Goal: Information Seeking & Learning: Learn about a topic

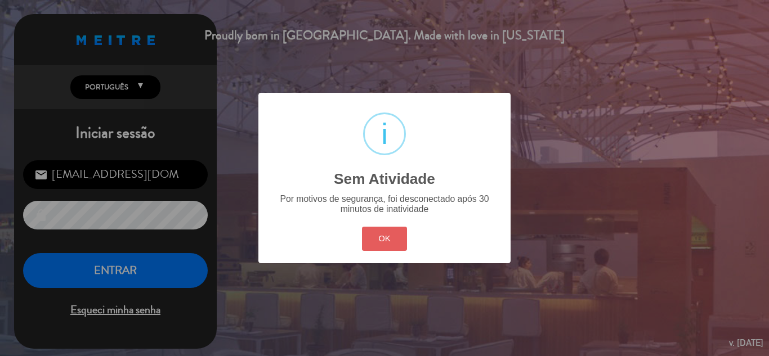
click at [368, 243] on button "OK" at bounding box center [385, 239] width 46 height 24
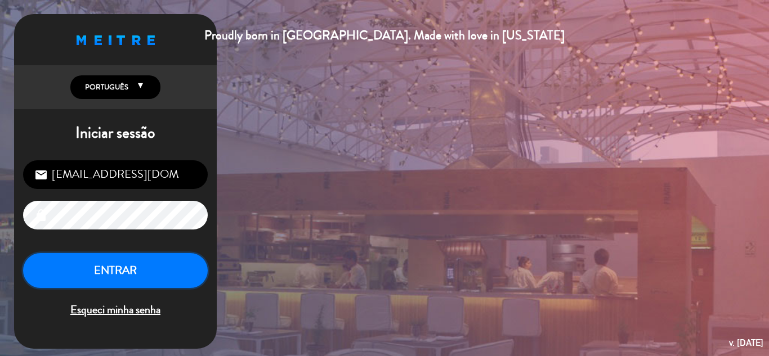
click at [183, 260] on button "ENTRAR" at bounding box center [115, 270] width 185 height 35
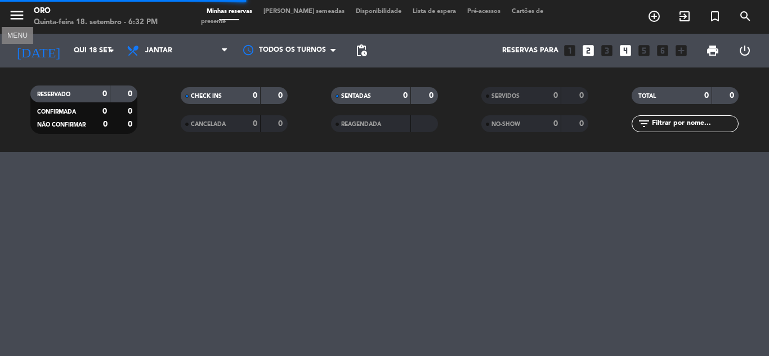
click at [19, 20] on icon "menu" at bounding box center [16, 15] width 17 height 17
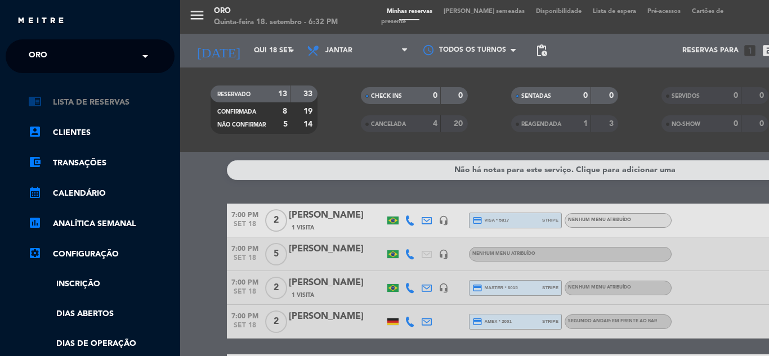
click at [83, 100] on link "chrome_reader_mode Lista de Reservas" at bounding box center [101, 103] width 146 height 14
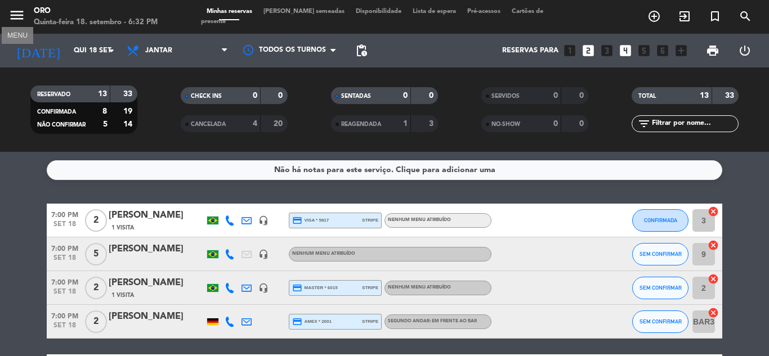
click at [19, 20] on icon "menu" at bounding box center [16, 15] width 17 height 17
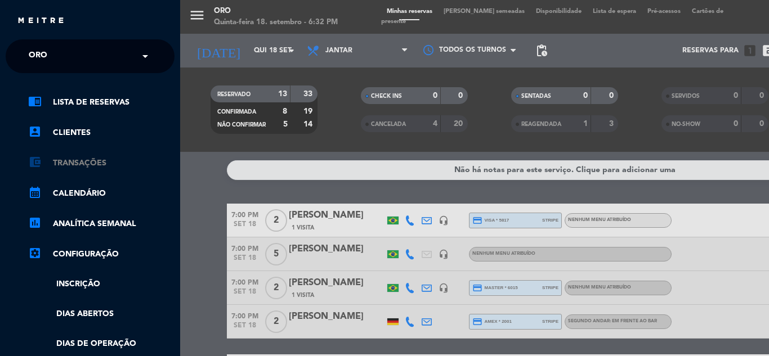
click at [74, 162] on link "account_balance_wallet Transações" at bounding box center [101, 163] width 146 height 14
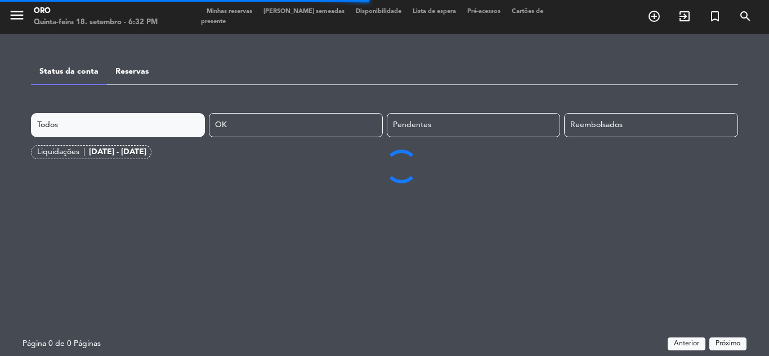
click at [120, 74] on link "Reservas" at bounding box center [131, 72] width 33 height 8
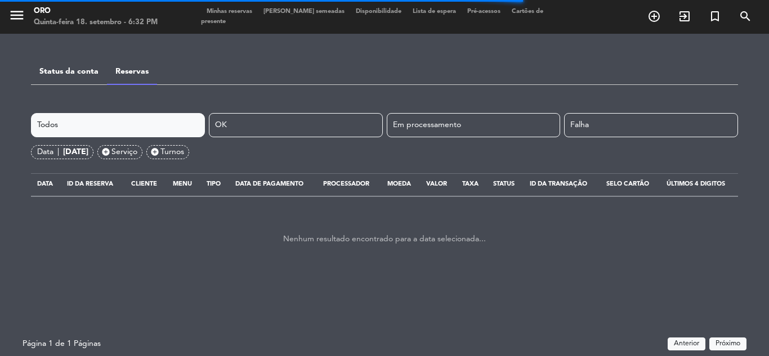
click at [88, 146] on div "[DATE]" at bounding box center [75, 152] width 25 height 13
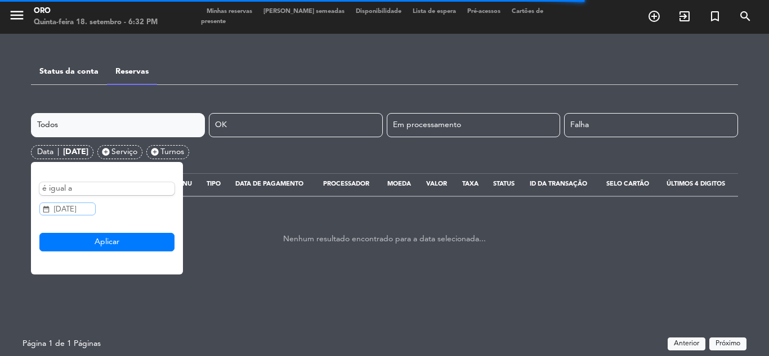
click at [78, 210] on input "[DATE]" at bounding box center [67, 209] width 56 height 13
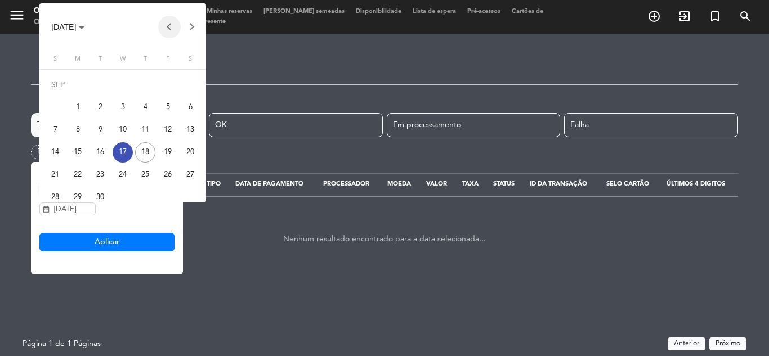
click at [163, 29] on button "Previous month" at bounding box center [169, 27] width 23 height 23
click at [167, 27] on button "Previous month" at bounding box center [169, 27] width 23 height 23
click at [192, 245] on div at bounding box center [384, 178] width 769 height 356
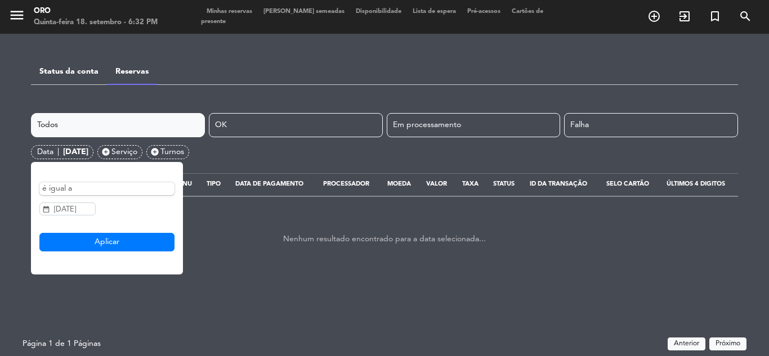
click at [143, 193] on div "é igual a" at bounding box center [106, 188] width 135 height 13
click at [143, 192] on div "é igual a" at bounding box center [106, 188] width 135 height 13
click at [143, 189] on div "é igual a" at bounding box center [106, 188] width 135 height 13
click at [105, 184] on div "é igual a" at bounding box center [106, 188] width 135 height 13
click at [66, 185] on div "é igual a" at bounding box center [106, 188] width 135 height 13
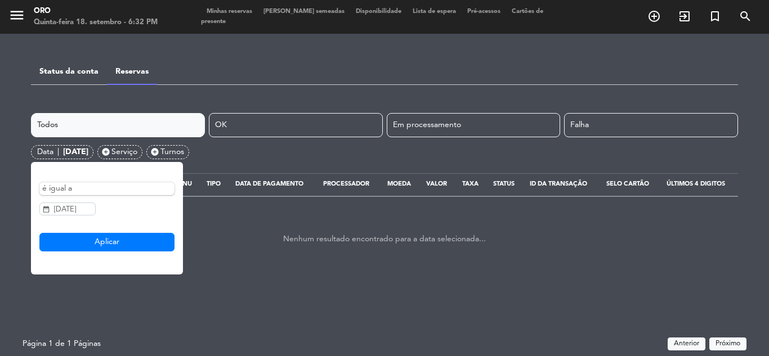
click at [84, 150] on div "[DATE]" at bounding box center [75, 152] width 25 height 13
click at [67, 210] on input "[DATE]" at bounding box center [67, 209] width 56 height 13
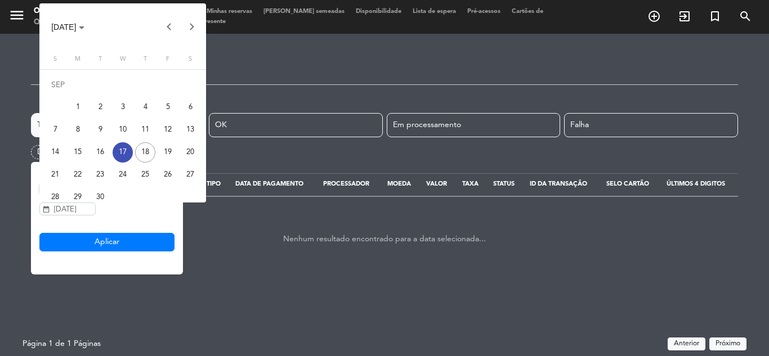
click at [163, 26] on button "Previous month" at bounding box center [169, 27] width 23 height 23
click at [104, 105] on div "1" at bounding box center [100, 107] width 20 height 20
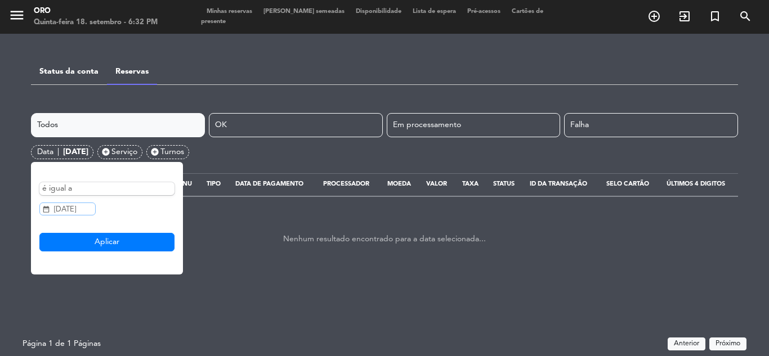
type input "[DATE]"
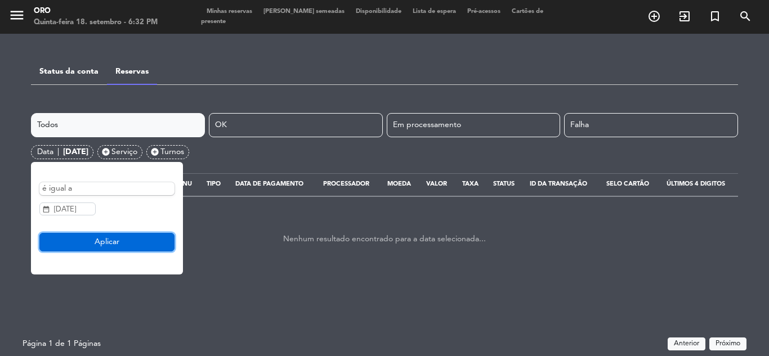
click at [118, 244] on button "Aplicar" at bounding box center [106, 242] width 135 height 19
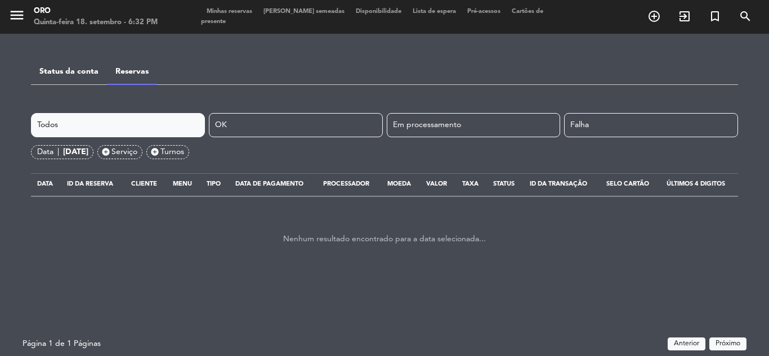
click at [87, 70] on link "Status da conta" at bounding box center [68, 72] width 59 height 8
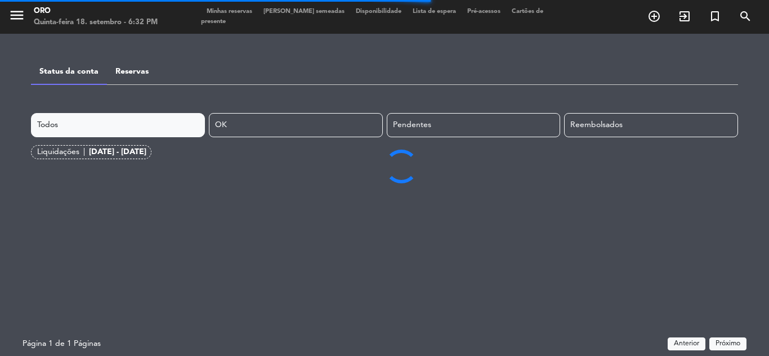
click at [128, 148] on div "[DATE] - [DATE]" at bounding box center [117, 152] width 57 height 13
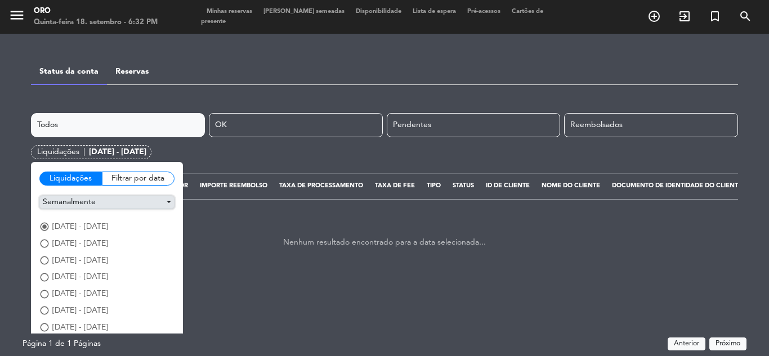
click at [125, 201] on button "Semanalmente" at bounding box center [106, 202] width 135 height 13
click at [96, 220] on button "Mensal" at bounding box center [107, 222] width 134 height 17
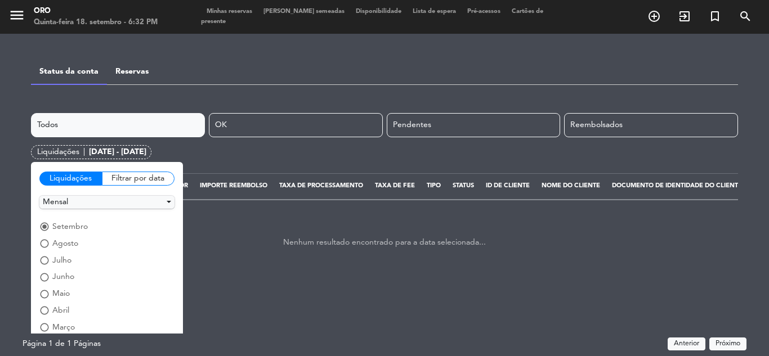
click at [71, 257] on div "radio_button_unchecked julho" at bounding box center [106, 260] width 135 height 13
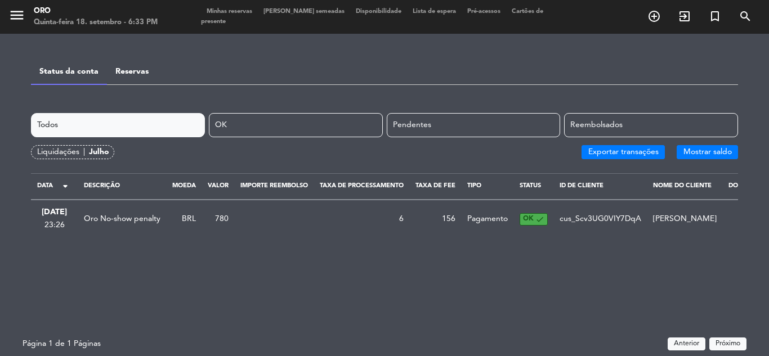
click at [118, 71] on link "Reservas" at bounding box center [131, 72] width 33 height 8
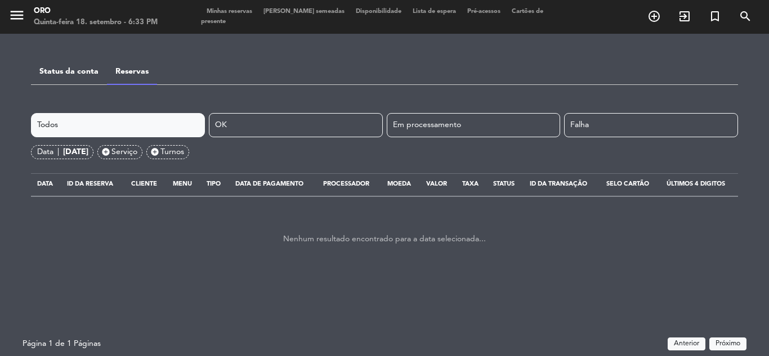
click at [77, 74] on link "Status da conta" at bounding box center [68, 72] width 59 height 8
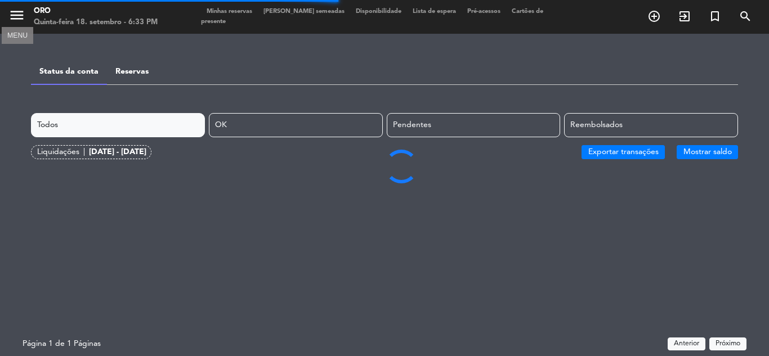
click at [9, 17] on icon "menu" at bounding box center [16, 15] width 17 height 17
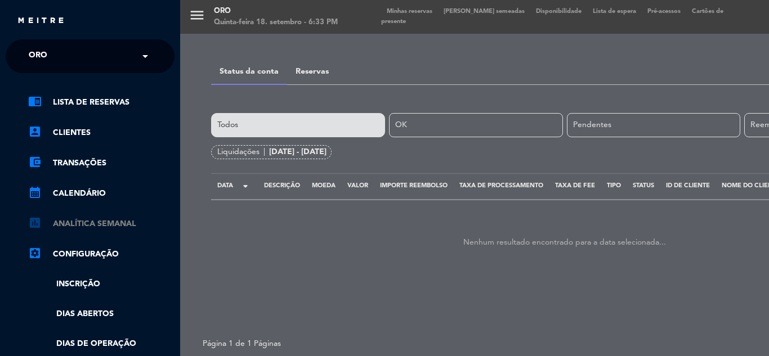
click at [117, 226] on link "assessment ANALÍTICA SEMANAL" at bounding box center [101, 224] width 146 height 14
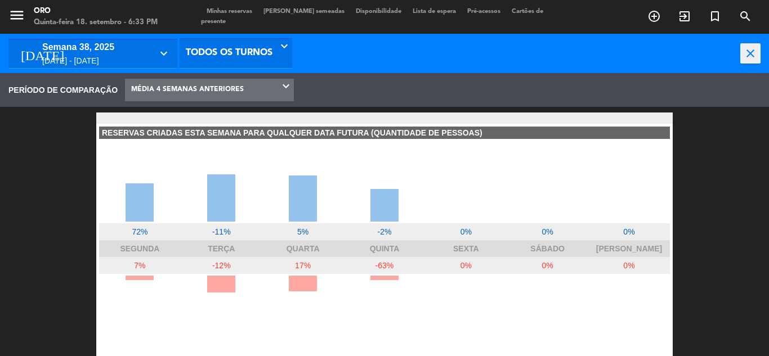
click at [167, 60] on icon "keyboard_arrow_down" at bounding box center [165, 54] width 16 height 14
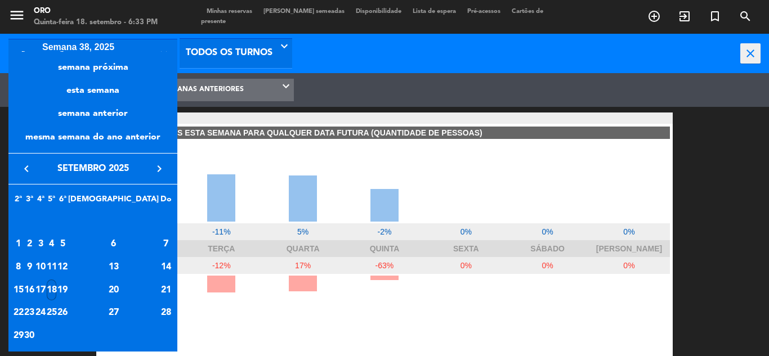
click at [31, 165] on icon "keyboard_arrow_left" at bounding box center [27, 169] width 14 height 14
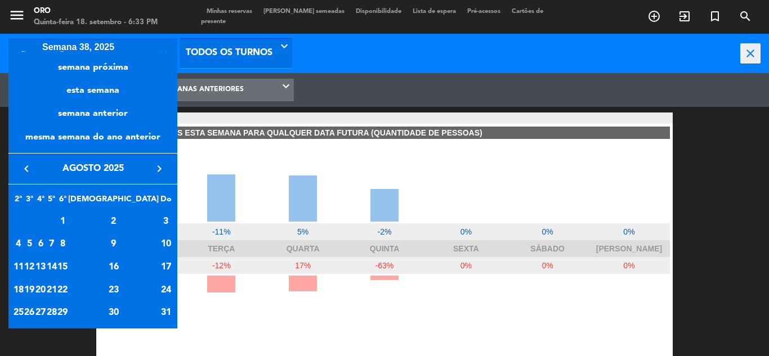
click at [31, 165] on icon "keyboard_arrow_left" at bounding box center [27, 169] width 14 height 14
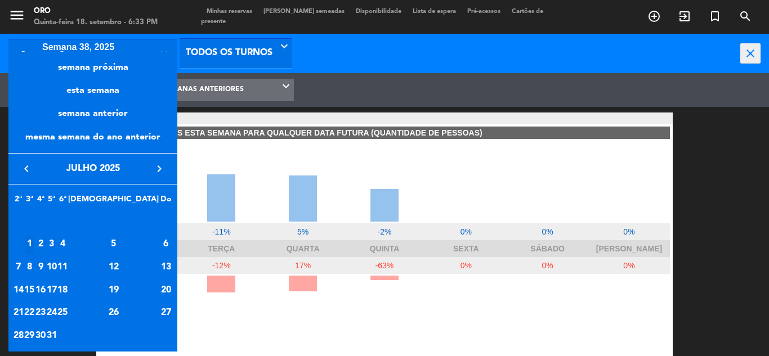
click at [35, 240] on div "1" at bounding box center [30, 244] width 10 height 21
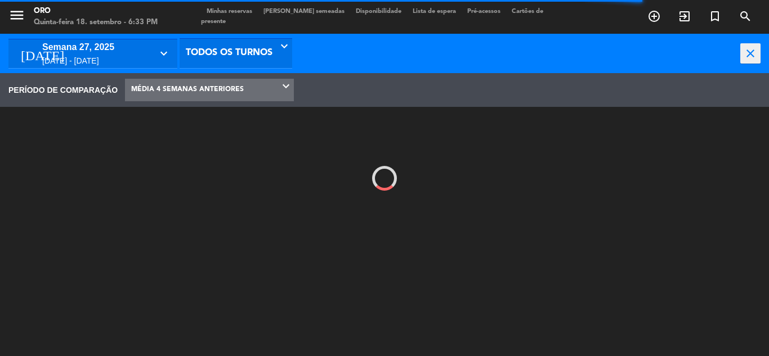
click at [276, 84] on span "MÉDIA 4 SEMANAS ANTERIORES" at bounding box center [209, 90] width 169 height 22
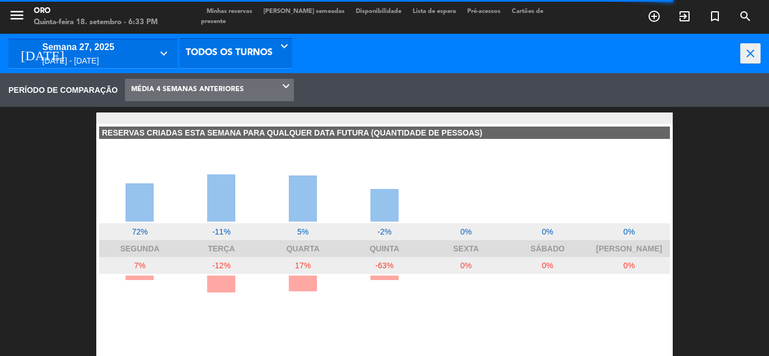
scroll to position [169, 180]
click at [169, 56] on icon "keyboard_arrow_down" at bounding box center [165, 54] width 16 height 14
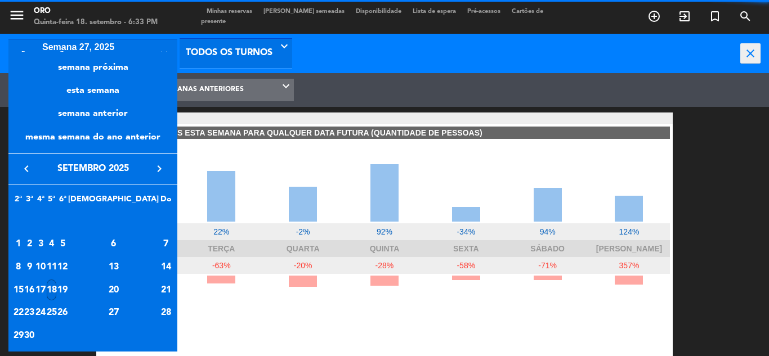
click at [336, 89] on div at bounding box center [384, 178] width 769 height 356
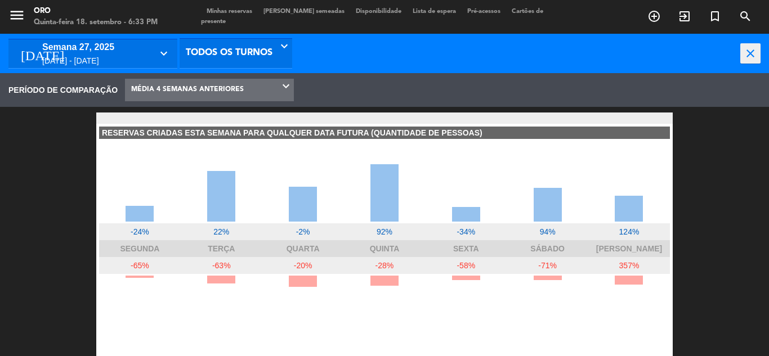
click at [283, 94] on icon at bounding box center [287, 90] width 11 height 9
click at [173, 56] on div "[DATE] semana 27, 2025 [DATE] - [DATE] keyboard_arrow_down" at bounding box center [92, 53] width 169 height 29
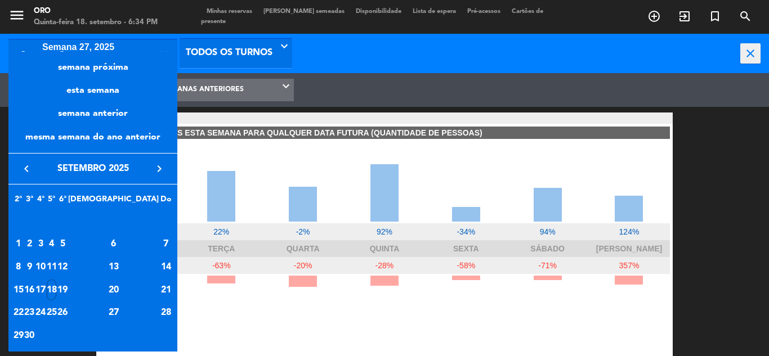
click at [30, 173] on icon "keyboard_arrow_left" at bounding box center [27, 169] width 14 height 14
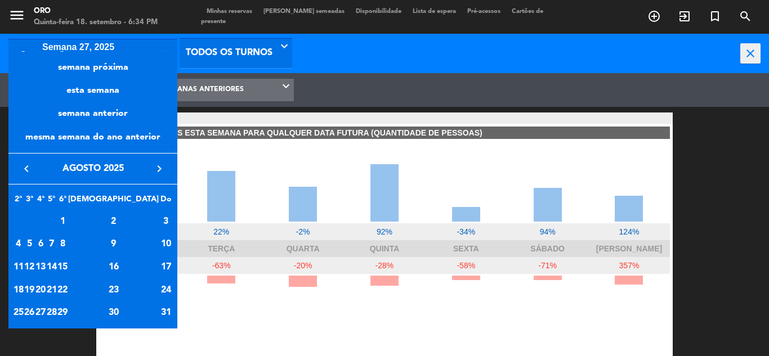
click at [160, 168] on icon "keyboard_arrow_right" at bounding box center [160, 169] width 14 height 14
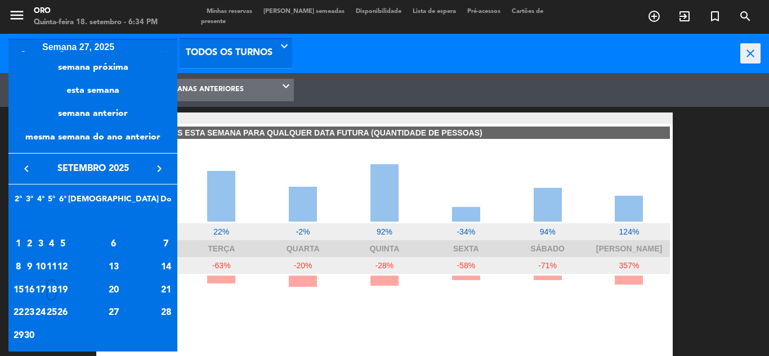
click at [160, 168] on icon "keyboard_arrow_right" at bounding box center [160, 169] width 14 height 14
click at [32, 171] on icon "keyboard_arrow_left" at bounding box center [27, 169] width 14 height 14
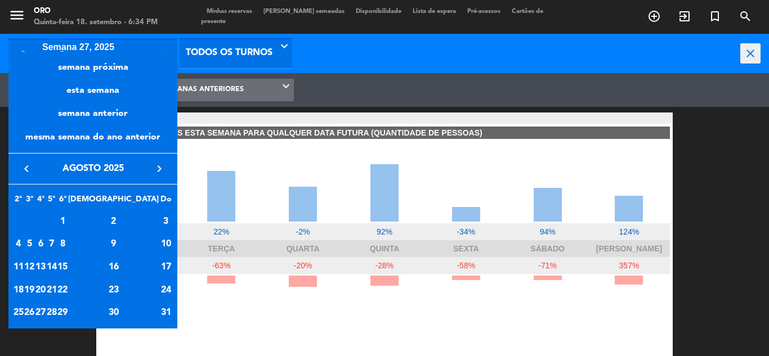
click at [32, 171] on icon "keyboard_arrow_left" at bounding box center [27, 169] width 14 height 14
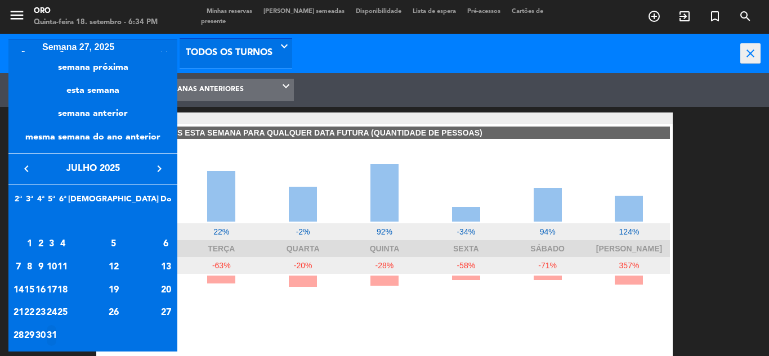
click at [57, 331] on div "31" at bounding box center [52, 335] width 10 height 21
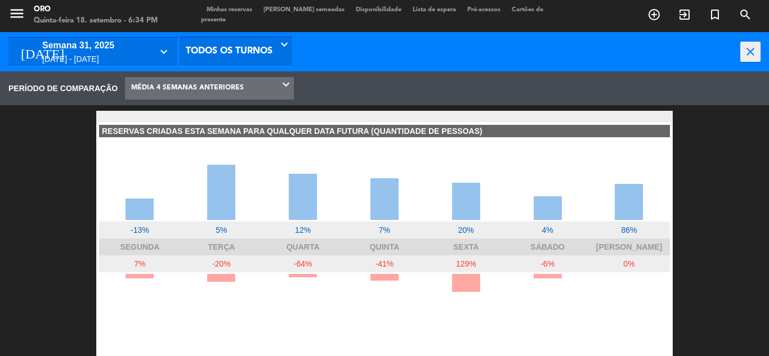
scroll to position [0, 0]
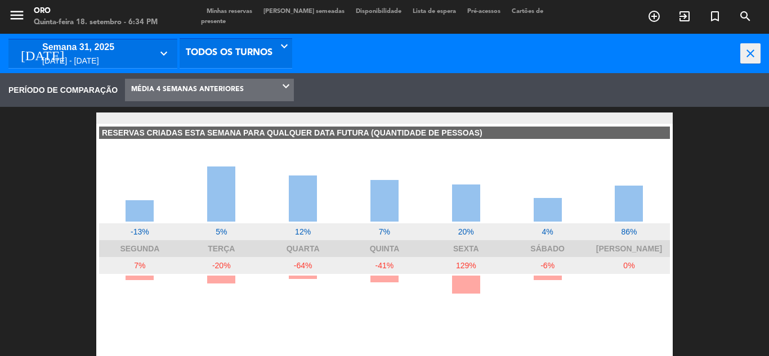
click at [244, 87] on span "MÉDIA 4 SEMANAS ANTERIORES" at bounding box center [209, 90] width 169 height 22
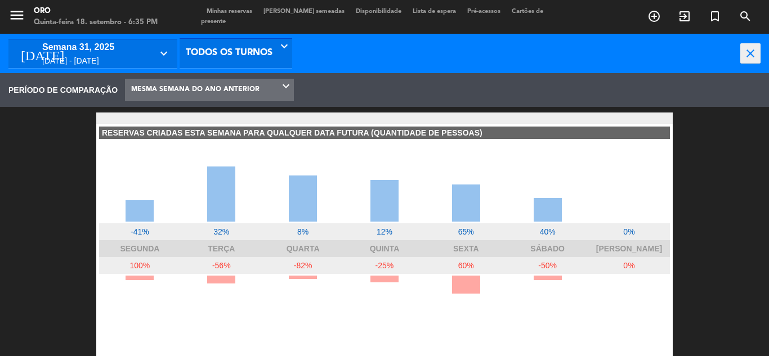
click at [114, 57] on div "[DATE] - [DATE]" at bounding box center [97, 61] width 110 height 13
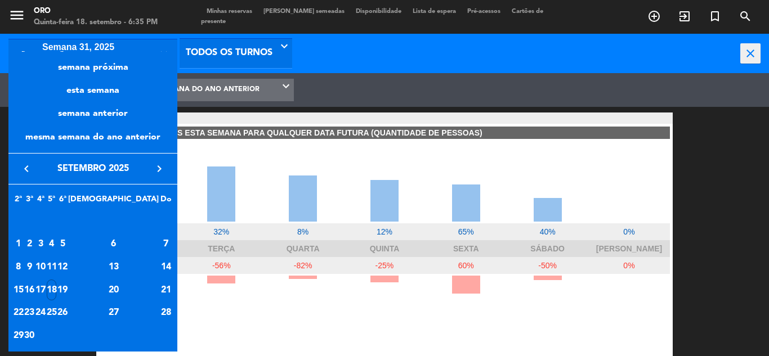
click at [36, 176] on button "keyboard_arrow_left" at bounding box center [26, 169] width 20 height 15
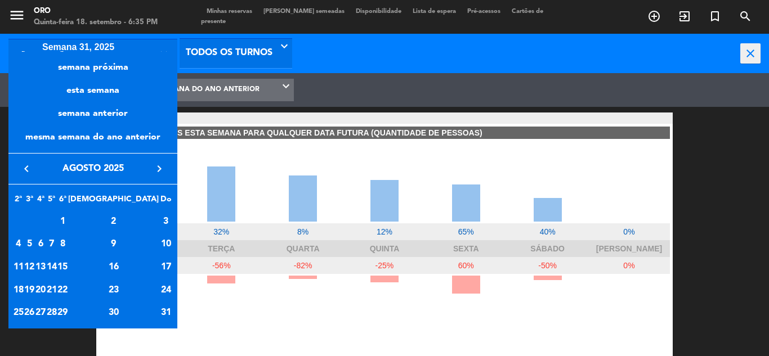
click at [30, 173] on icon "keyboard_arrow_left" at bounding box center [27, 169] width 14 height 14
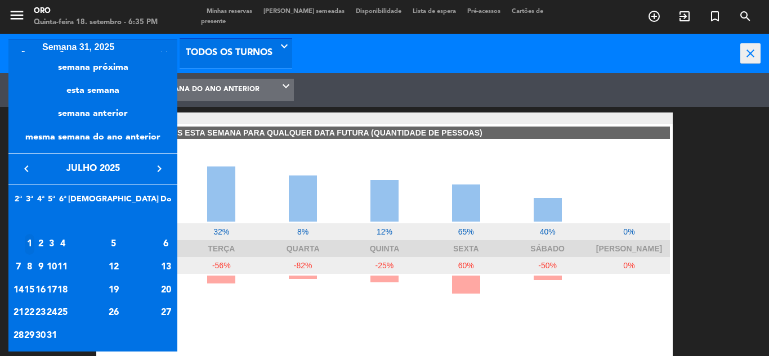
click at [35, 249] on div "1" at bounding box center [30, 244] width 10 height 21
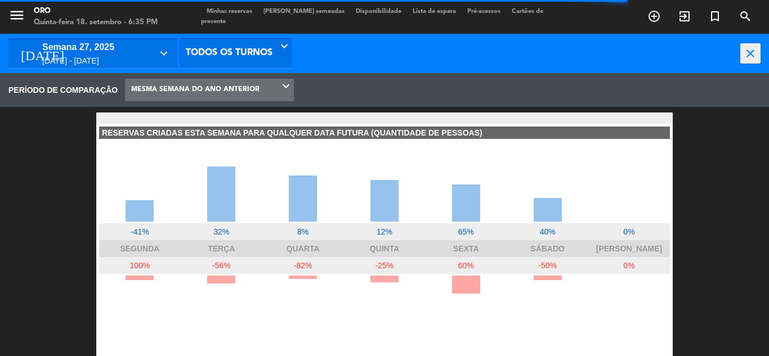
scroll to position [169, 180]
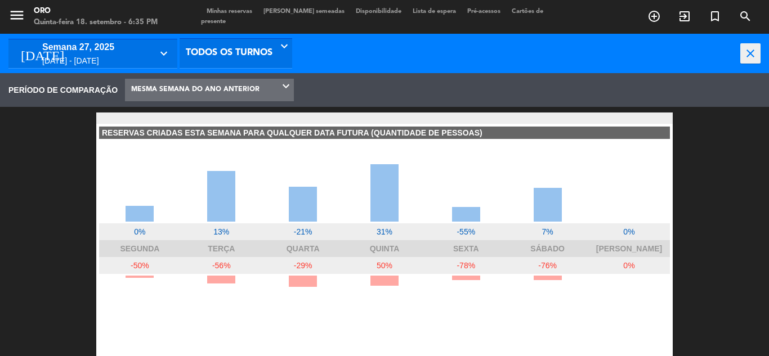
click at [141, 44] on div "semana 27, 2025" at bounding box center [97, 47] width 110 height 15
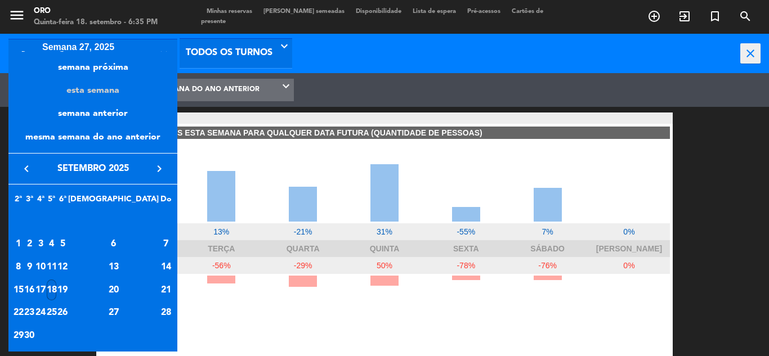
click at [110, 84] on div "esta semana" at bounding box center [92, 86] width 169 height 23
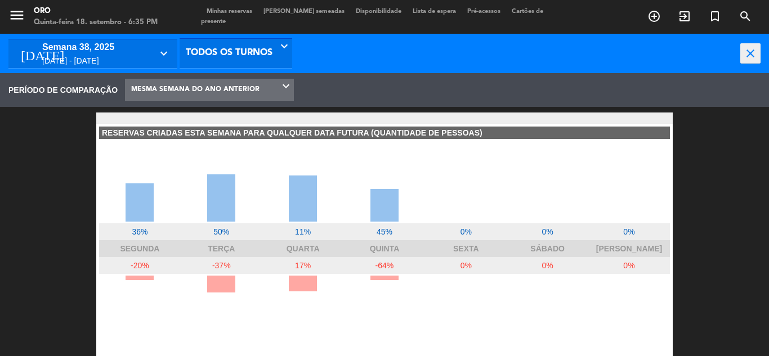
click at [144, 46] on div "semana 38, 2025" at bounding box center [97, 47] width 110 height 15
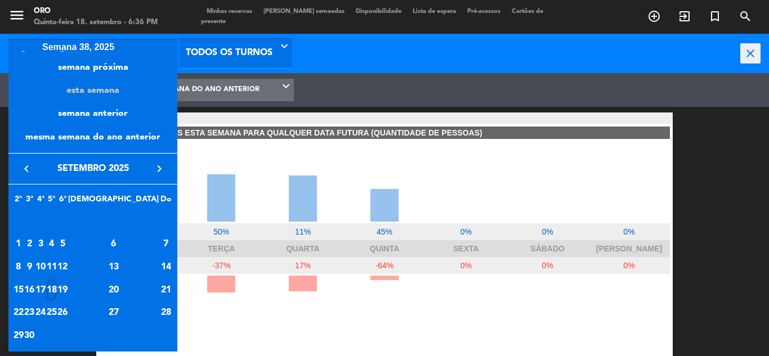
click at [106, 90] on div "esta semana" at bounding box center [92, 86] width 169 height 23
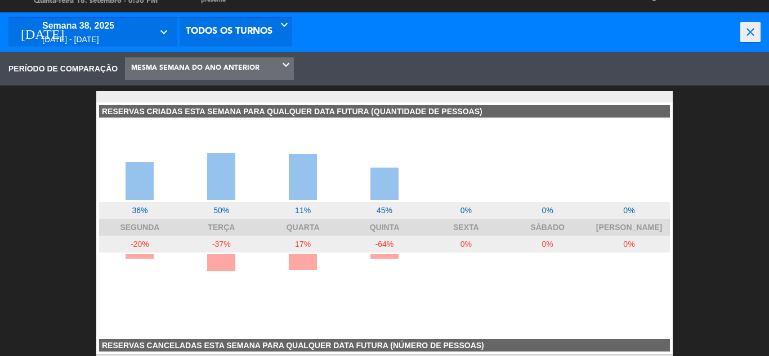
scroll to position [0, 0]
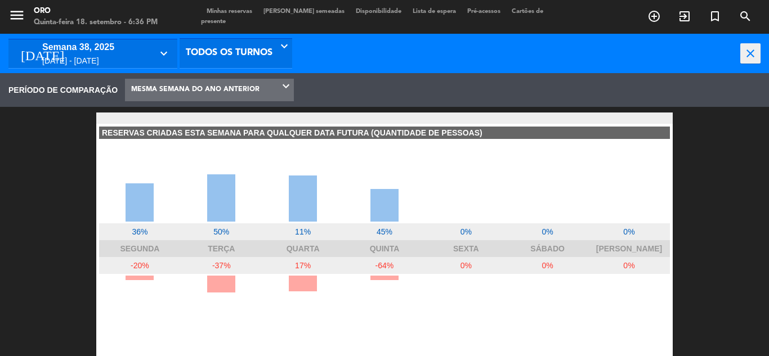
click at [158, 53] on icon "keyboard_arrow_down" at bounding box center [165, 54] width 16 height 14
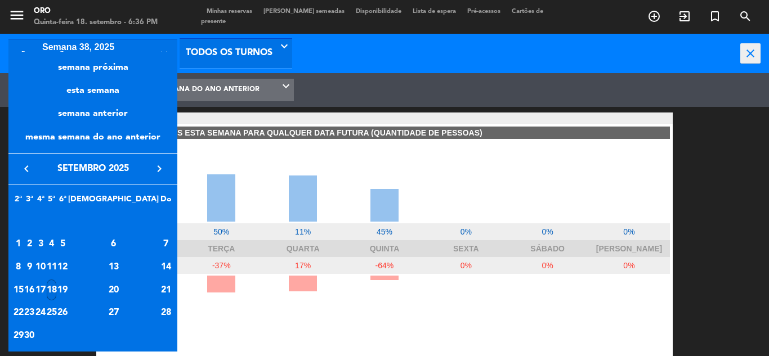
click at [31, 165] on icon "keyboard_arrow_left" at bounding box center [27, 169] width 14 height 14
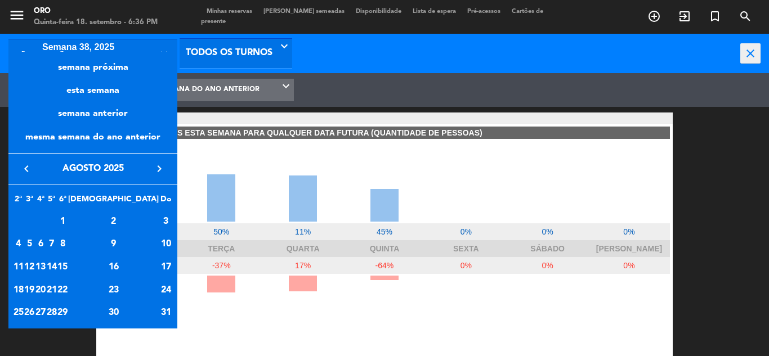
click at [31, 165] on icon "keyboard_arrow_left" at bounding box center [27, 169] width 14 height 14
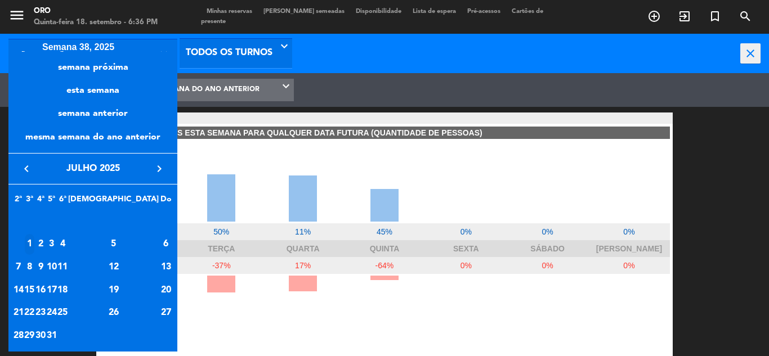
click at [35, 238] on div "1" at bounding box center [30, 244] width 10 height 21
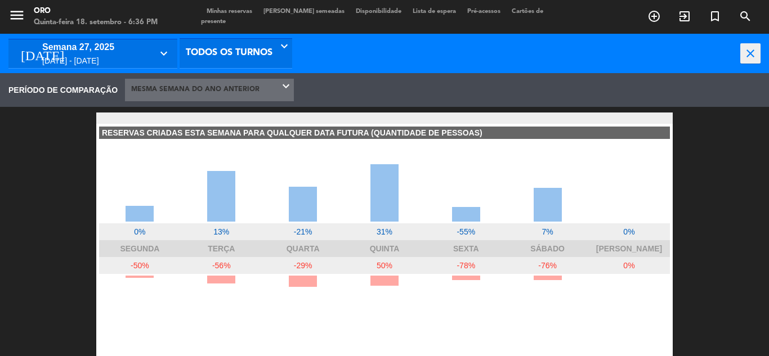
click at [235, 99] on span "MESMA SEMANA DO ANO ANTERIOR" at bounding box center [195, 89] width 128 height 21
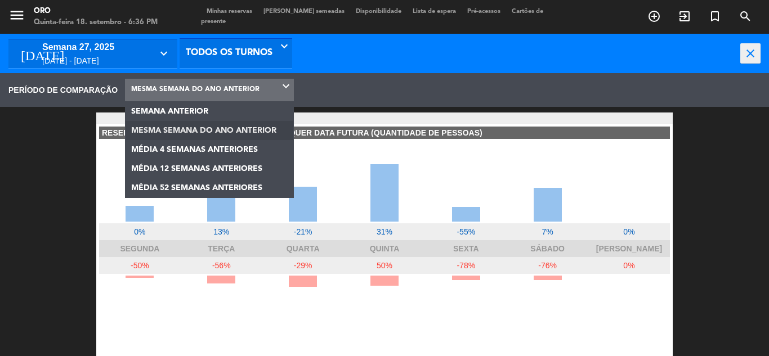
click at [238, 98] on span "MESMA SEMANA DO ANO ANTERIOR" at bounding box center [195, 89] width 128 height 21
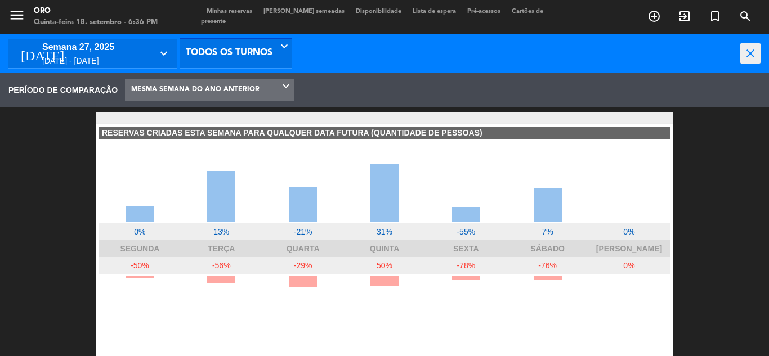
click at [210, 95] on span "MESMA SEMANA DO ANO ANTERIOR" at bounding box center [195, 89] width 128 height 21
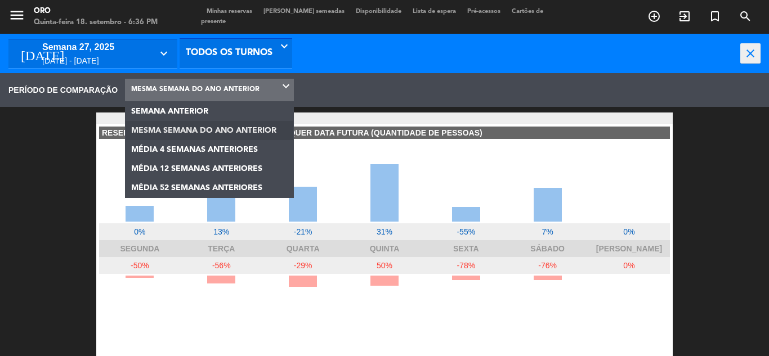
click at [210, 95] on span "MESMA SEMANA DO ANO ANTERIOR" at bounding box center [195, 89] width 128 height 21
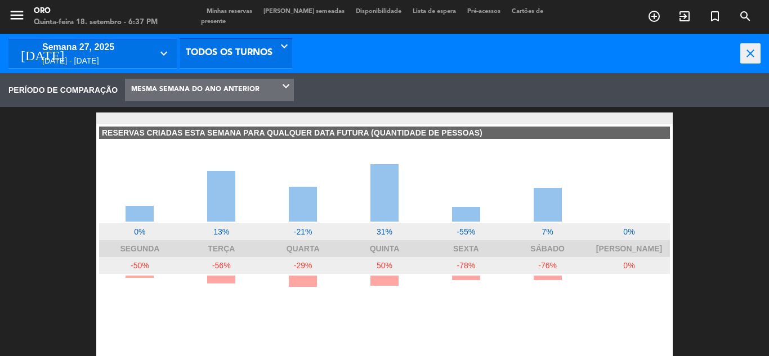
click at [127, 48] on div "semana 27, 2025" at bounding box center [97, 47] width 110 height 15
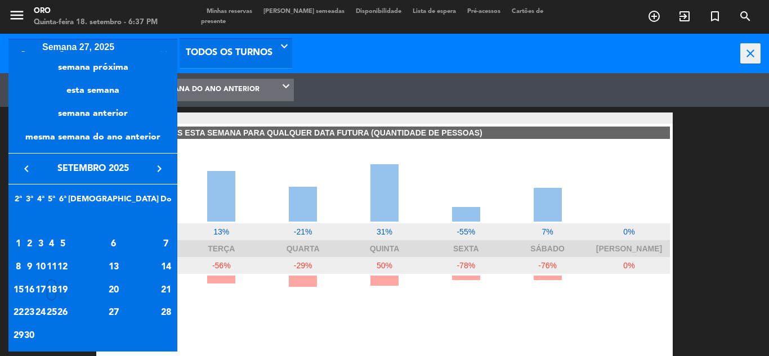
click at [68, 286] on div "19" at bounding box center [62, 290] width 10 height 21
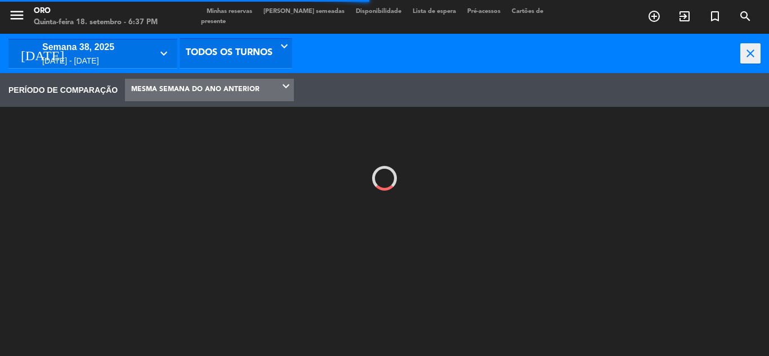
click at [140, 45] on div "semana 38, 2025" at bounding box center [97, 47] width 110 height 15
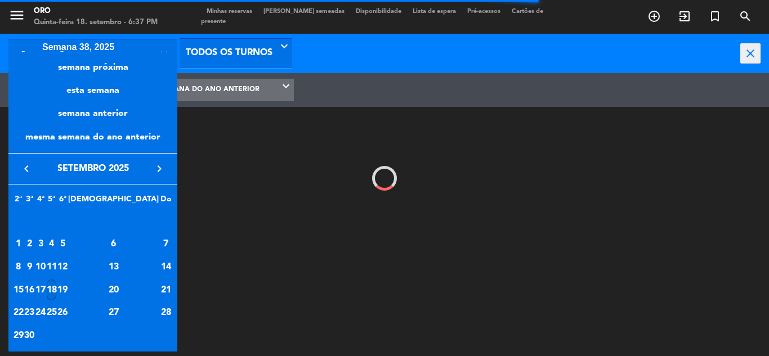
click at [31, 168] on icon "keyboard_arrow_left" at bounding box center [27, 169] width 14 height 14
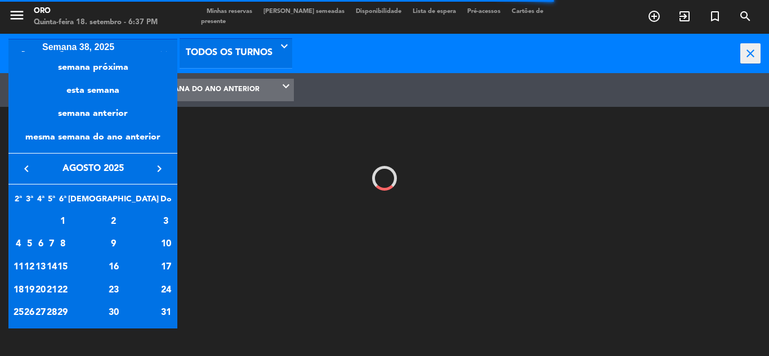
click at [31, 168] on icon "keyboard_arrow_left" at bounding box center [27, 169] width 14 height 14
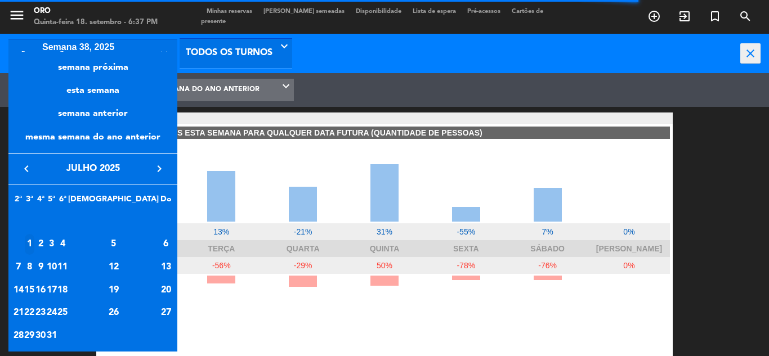
scroll to position [169, 180]
click at [35, 247] on div "1" at bounding box center [30, 244] width 10 height 21
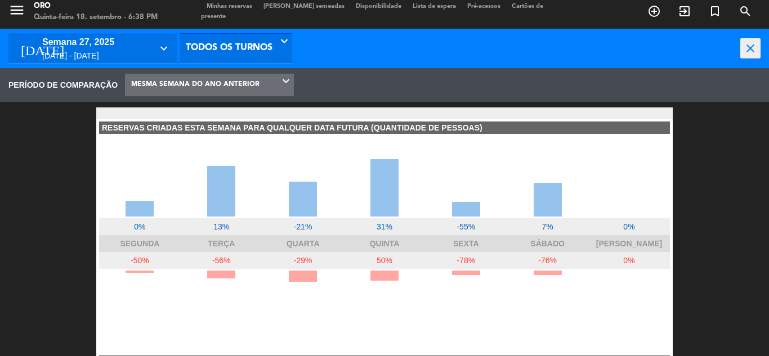
scroll to position [0, 0]
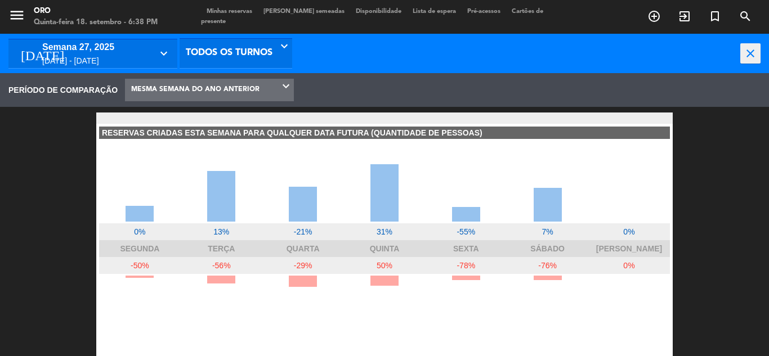
click at [136, 56] on div "[DATE] - [DATE]" at bounding box center [97, 61] width 110 height 13
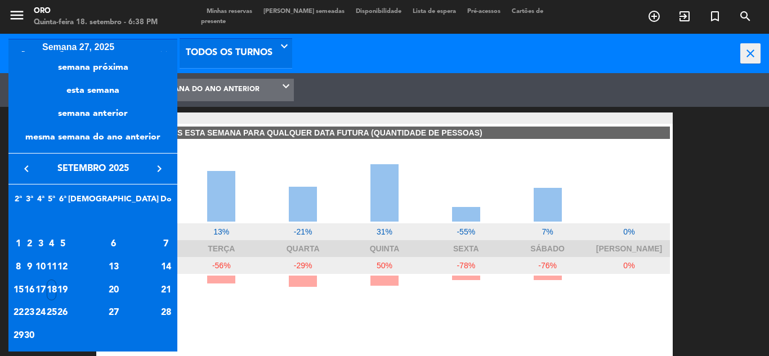
click at [22, 185] on div "2ª 3ª 4ª 5ª 6ª Sá Do [DATE] 2 3 4 5 6 7 8 9 10 11 12 13 14 15 16 17 18 19 20 21…" at bounding box center [92, 268] width 169 height 167
click at [25, 176] on button "keyboard_arrow_left" at bounding box center [26, 169] width 20 height 15
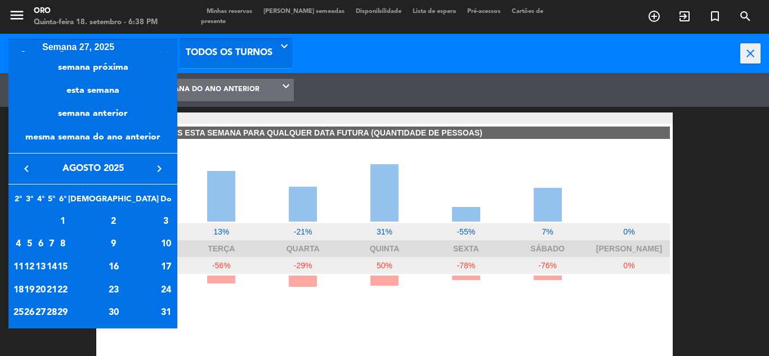
click at [27, 172] on icon "keyboard_arrow_left" at bounding box center [27, 169] width 14 height 14
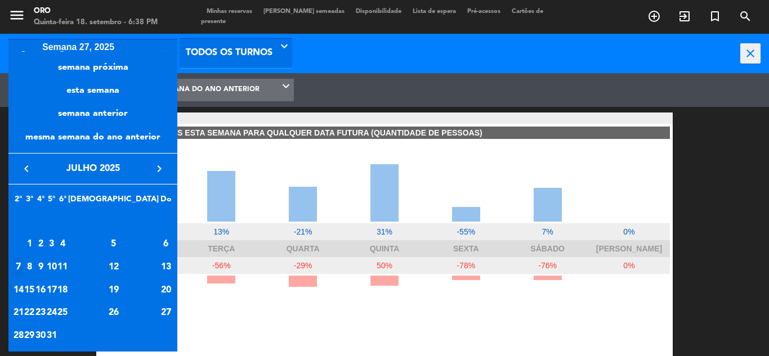
click at [24, 266] on div "7" at bounding box center [19, 267] width 10 height 21
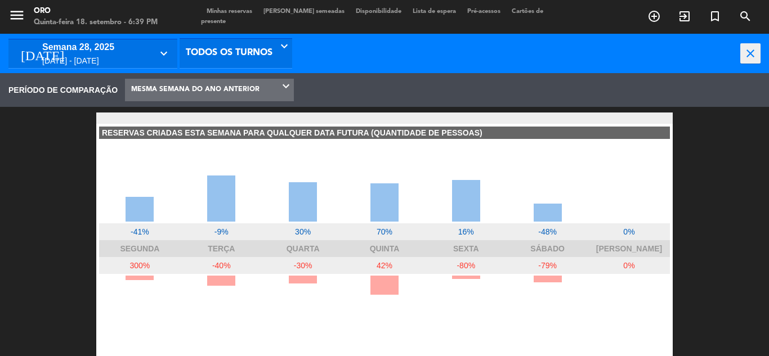
click at [118, 58] on div "[DATE] - [DATE]" at bounding box center [97, 61] width 110 height 13
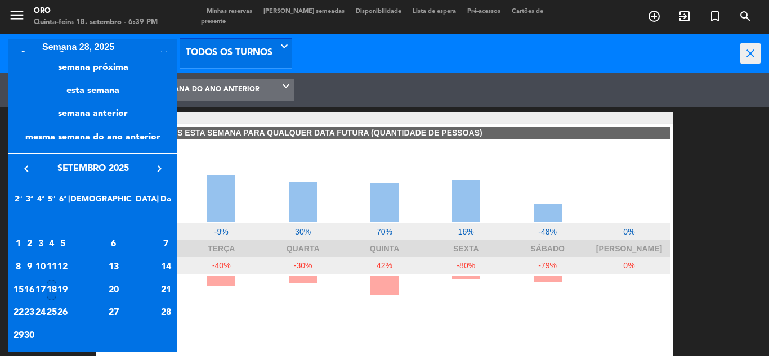
click at [62, 43] on div "semana próxima esta semana semana anterior mesma semana do ano anterior Hoje Am…" at bounding box center [109, 197] width 135 height 308
click at [42, 46] on div at bounding box center [384, 178] width 769 height 356
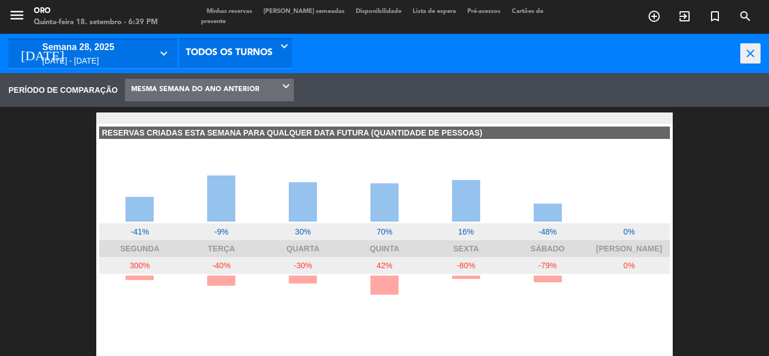
click at [20, 50] on icon "[DATE]" at bounding box center [42, 53] width 60 height 20
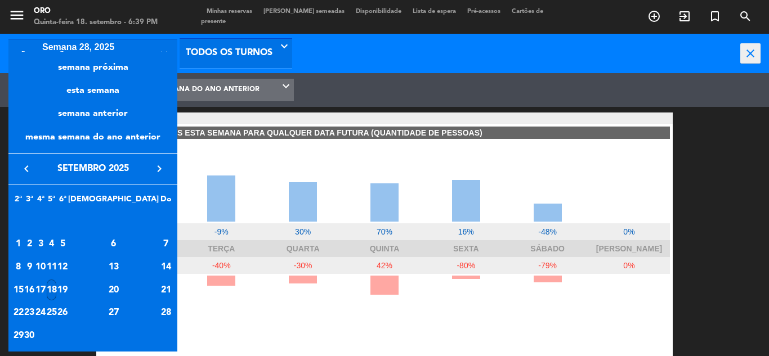
click at [95, 47] on div "semana próxima esta semana semana anterior mesma semana do ano anterior Hoje Am…" at bounding box center [109, 197] width 135 height 308
click at [23, 53] on div "semana próxima" at bounding box center [92, 63] width 169 height 23
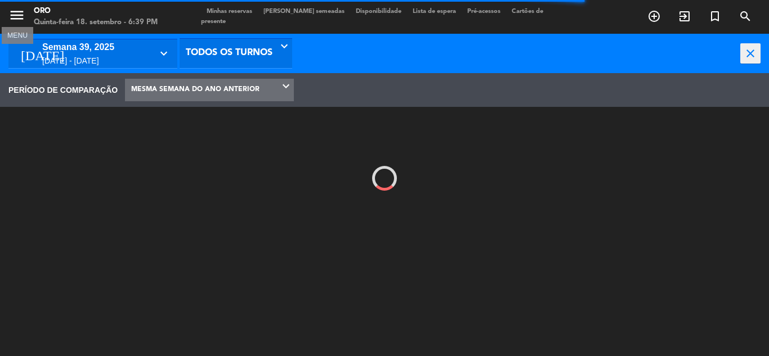
click at [21, 16] on icon "menu" at bounding box center [16, 15] width 17 height 17
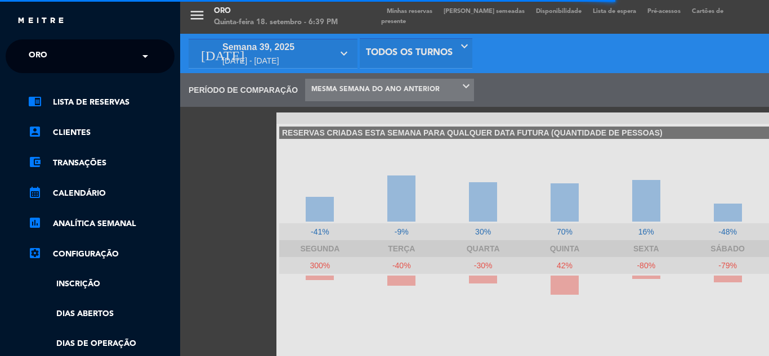
scroll to position [169, 180]
click at [96, 219] on link "assessment ANALÍTICA SEMANAL" at bounding box center [101, 224] width 146 height 14
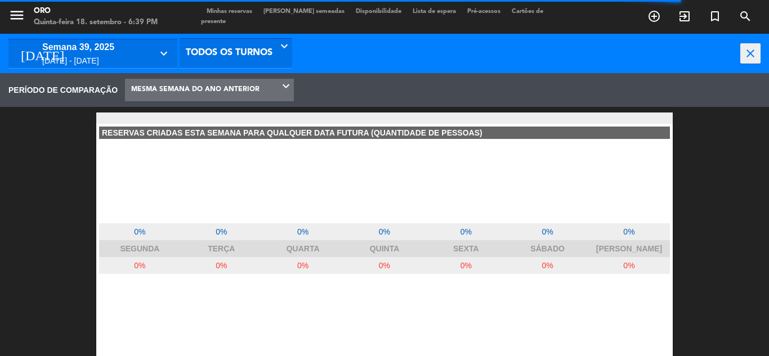
click at [170, 57] on icon "keyboard_arrow_down" at bounding box center [165, 54] width 16 height 14
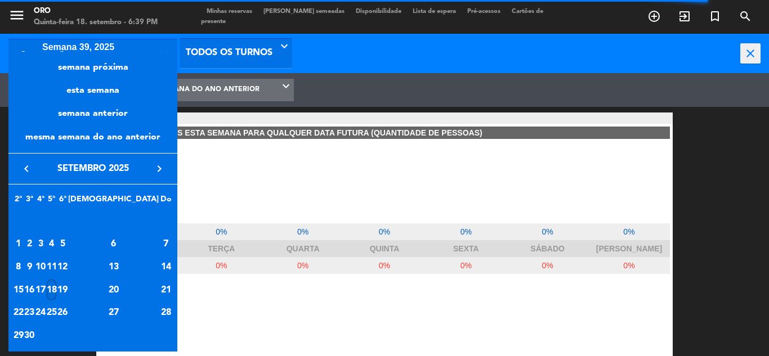
click at [26, 168] on icon "keyboard_arrow_left" at bounding box center [27, 169] width 14 height 14
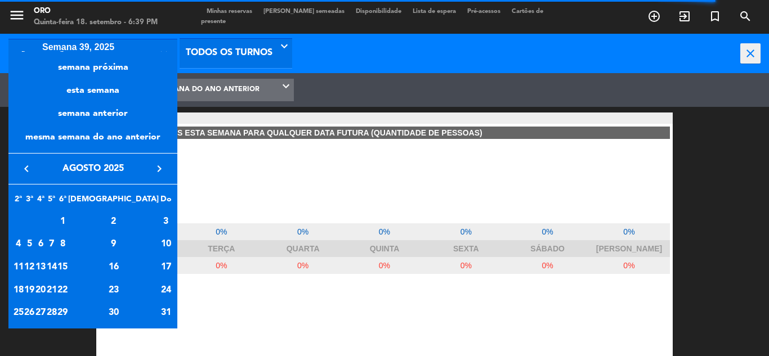
click at [26, 168] on icon "keyboard_arrow_left" at bounding box center [27, 169] width 14 height 14
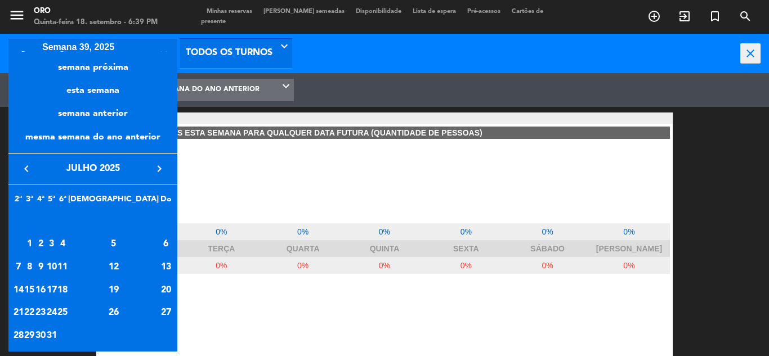
click at [158, 167] on icon "keyboard_arrow_right" at bounding box center [160, 169] width 14 height 14
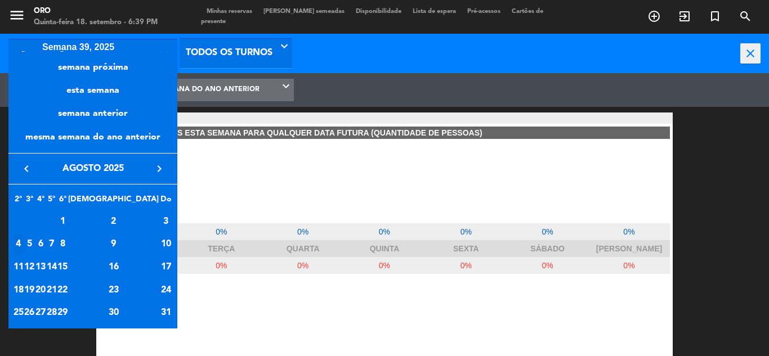
click at [24, 238] on div "4" at bounding box center [19, 244] width 10 height 21
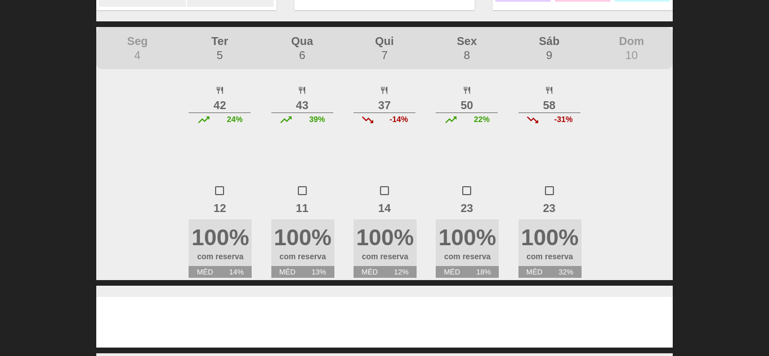
scroll to position [571, 0]
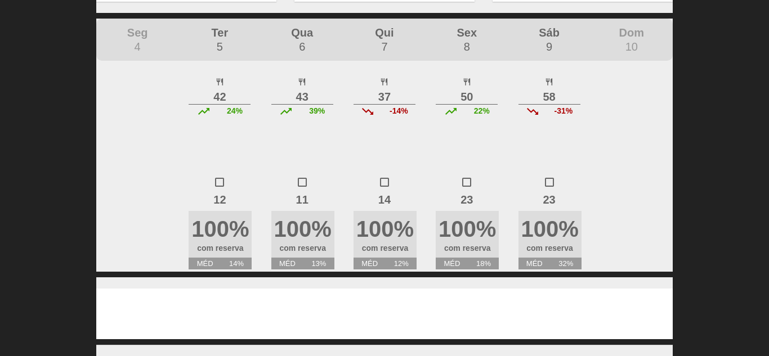
click at [221, 185] on icon "crop_square" at bounding box center [220, 183] width 14 height 14
click at [220, 176] on icon "crop_square" at bounding box center [220, 183] width 14 height 14
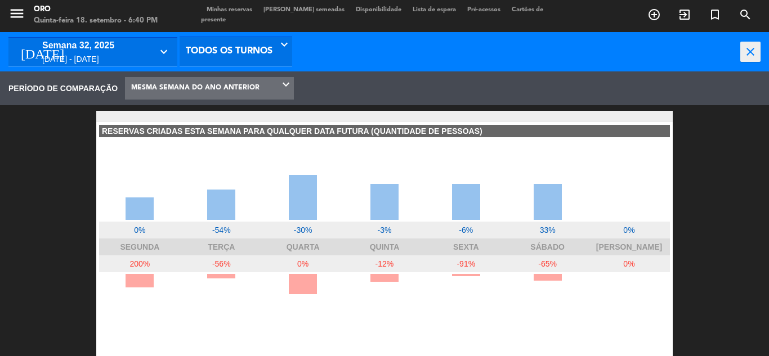
scroll to position [0, 0]
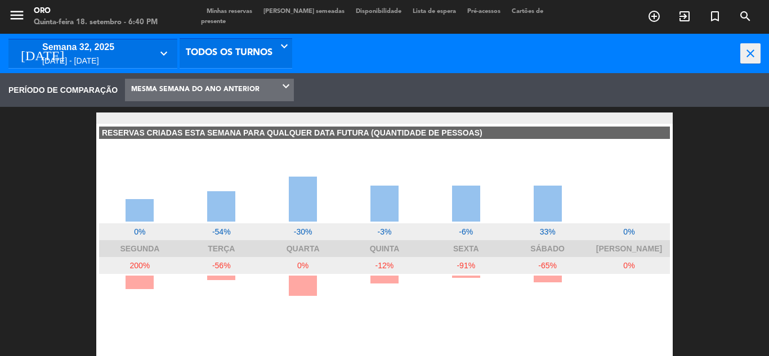
click at [150, 51] on div "semana 32, 2025" at bounding box center [97, 47] width 110 height 15
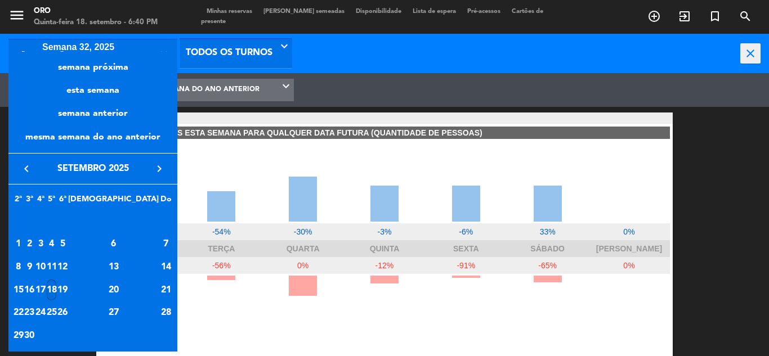
click at [25, 162] on icon "keyboard_arrow_left" at bounding box center [27, 169] width 14 height 14
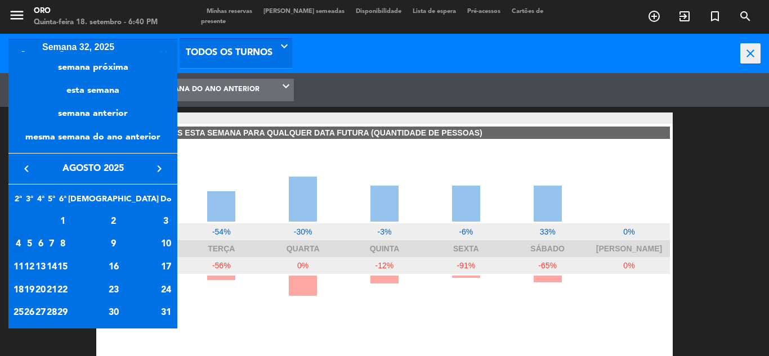
click at [24, 242] on div "4" at bounding box center [19, 244] width 10 height 21
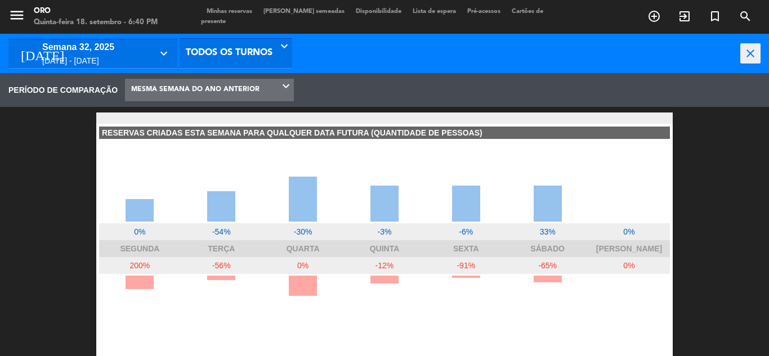
type input "[DATE]"
click at [94, 50] on div "semana 32, 2025" at bounding box center [97, 47] width 110 height 15
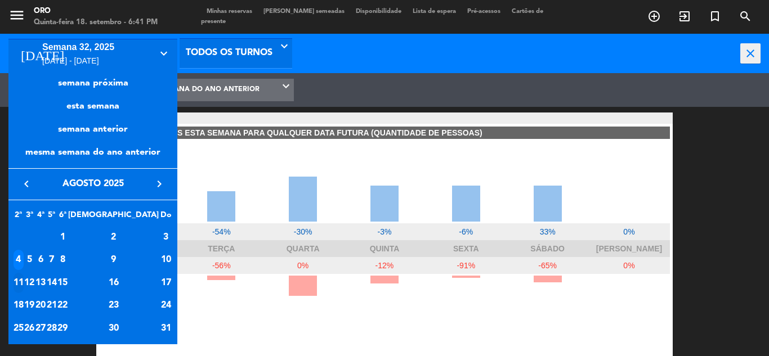
click at [24, 280] on div "11" at bounding box center [19, 283] width 10 height 21
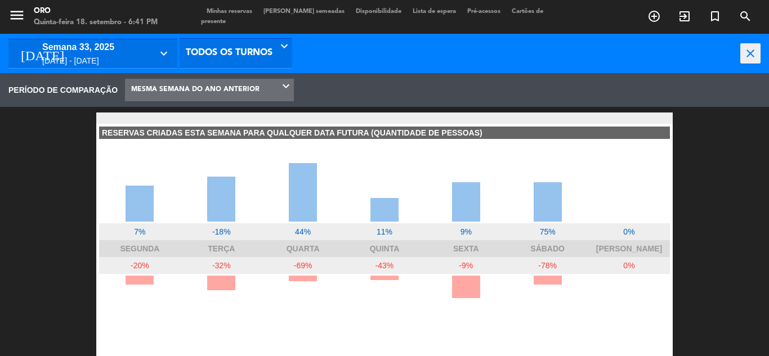
click at [151, 51] on div "semana 33, 2025" at bounding box center [97, 47] width 110 height 15
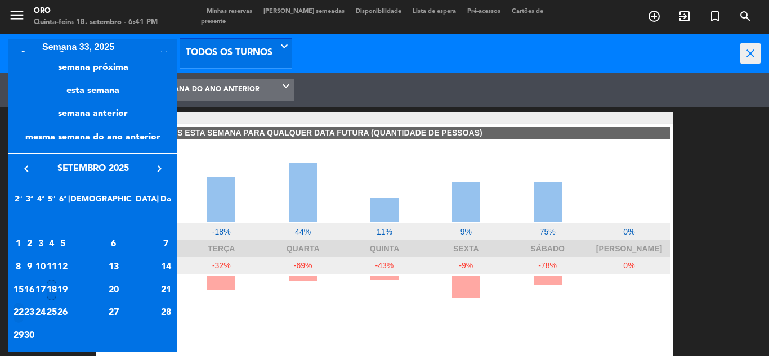
click at [24, 312] on div "22" at bounding box center [19, 313] width 10 height 21
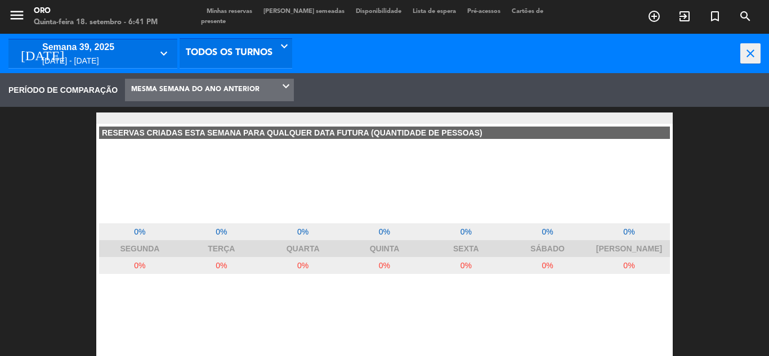
click at [67, 48] on div "semana 39, 2025" at bounding box center [97, 47] width 110 height 15
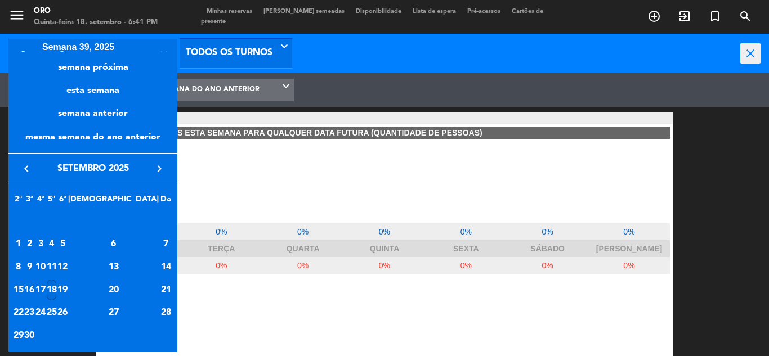
click at [28, 165] on icon "keyboard_arrow_left" at bounding box center [27, 169] width 14 height 14
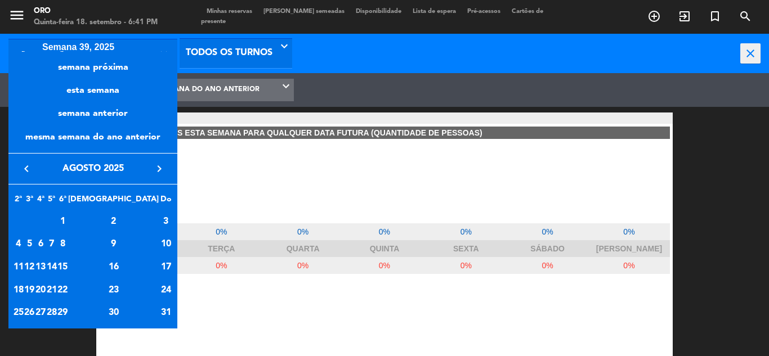
click at [29, 171] on icon "keyboard_arrow_left" at bounding box center [27, 169] width 14 height 14
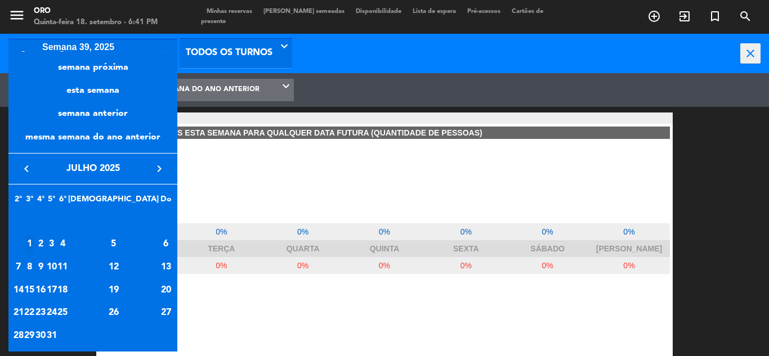
click at [35, 238] on div "1" at bounding box center [30, 244] width 10 height 21
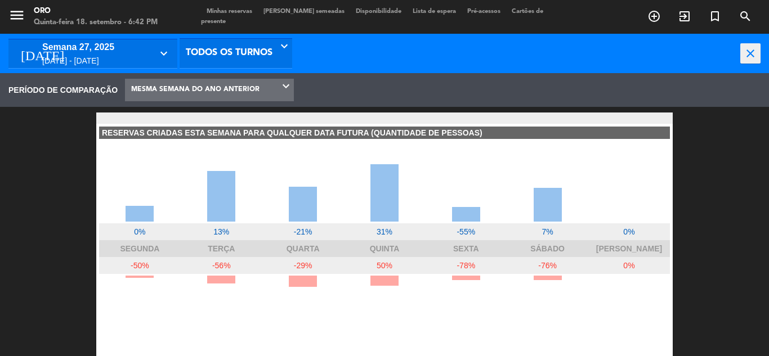
click at [110, 57] on div "[DATE] - [DATE]" at bounding box center [97, 61] width 110 height 13
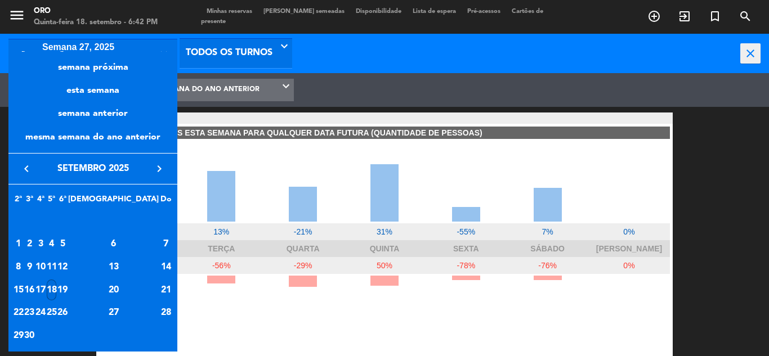
click at [28, 169] on icon "keyboard_arrow_left" at bounding box center [27, 169] width 14 height 14
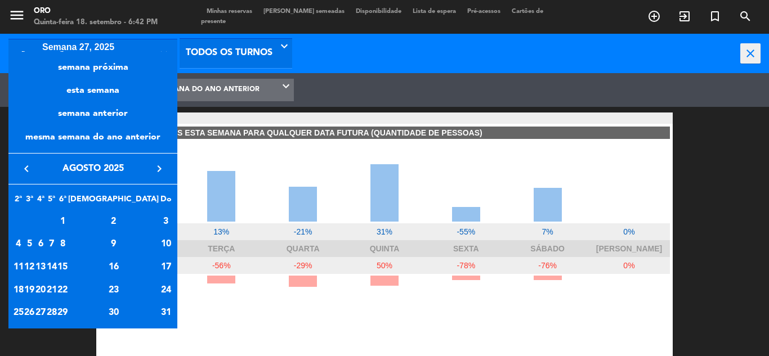
click at [28, 169] on icon "keyboard_arrow_left" at bounding box center [27, 169] width 14 height 14
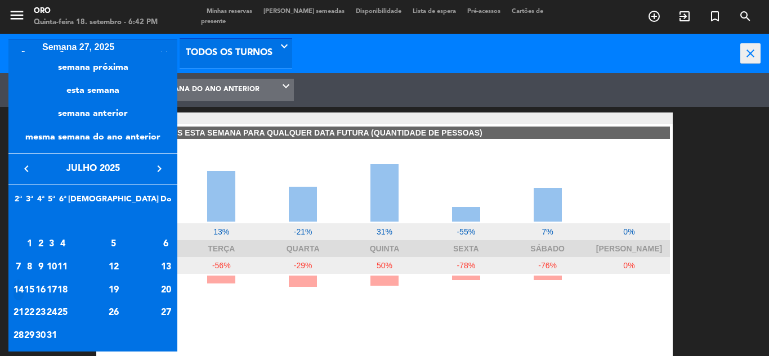
click at [21, 285] on div "14" at bounding box center [19, 290] width 10 height 21
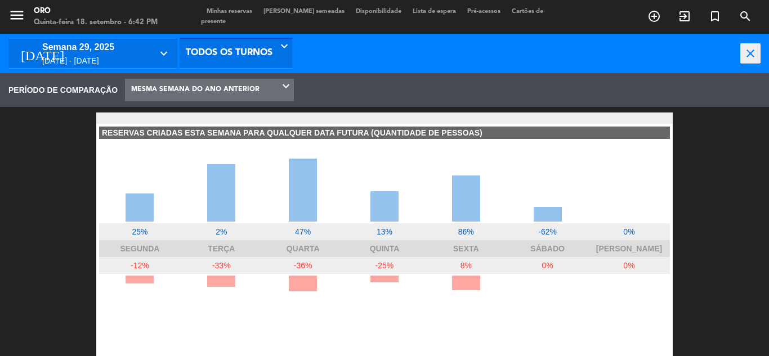
click at [67, 57] on div "[DATE] - [DATE]" at bounding box center [97, 61] width 110 height 13
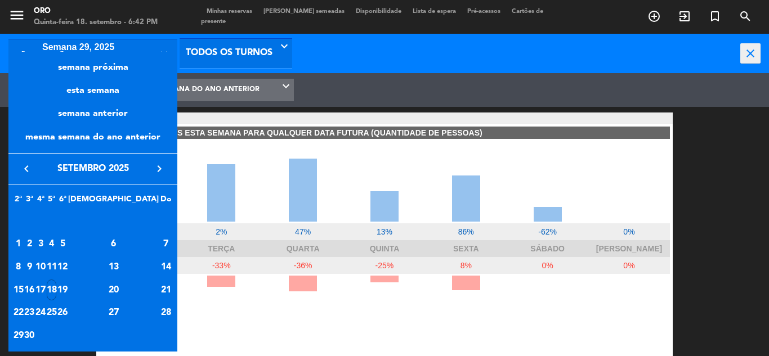
click at [277, 261] on div at bounding box center [384, 178] width 769 height 356
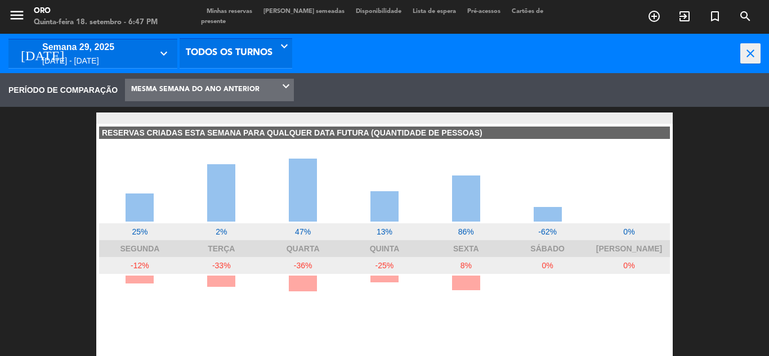
drag, startPoint x: 33, startPoint y: 180, endPoint x: 35, endPoint y: 133, distance: 46.7
click at [72, 53] on div "semana 29, 2025" at bounding box center [97, 47] width 110 height 15
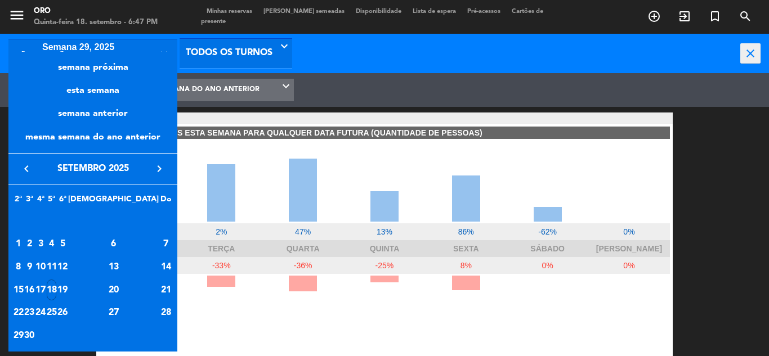
click at [24, 172] on icon "keyboard_arrow_left" at bounding box center [27, 169] width 14 height 14
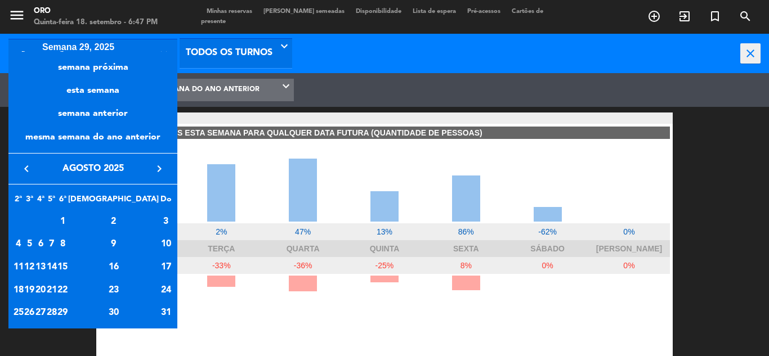
click at [24, 172] on icon "keyboard_arrow_left" at bounding box center [27, 169] width 14 height 14
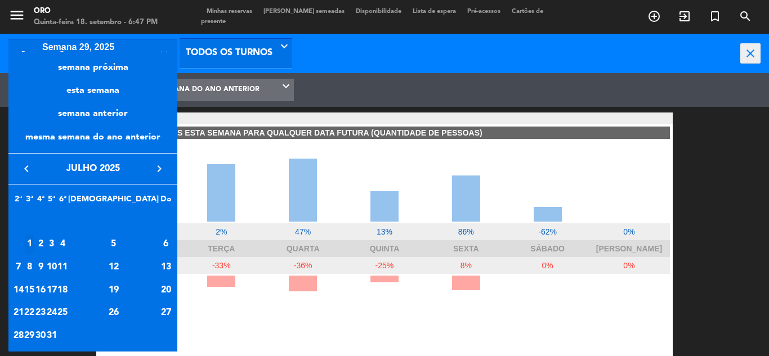
click at [35, 242] on div "1" at bounding box center [30, 244] width 10 height 21
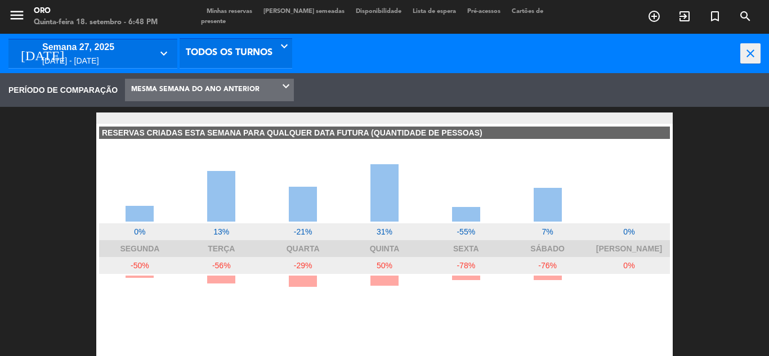
scroll to position [169, 180]
click at [139, 53] on div "semana 27, 2025" at bounding box center [97, 47] width 110 height 15
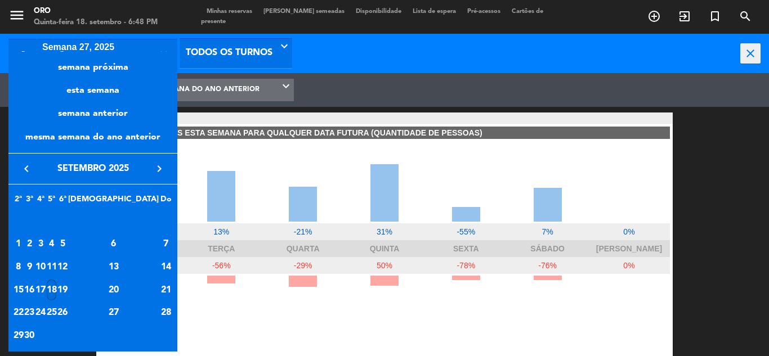
click at [21, 170] on icon "keyboard_arrow_left" at bounding box center [27, 169] width 14 height 14
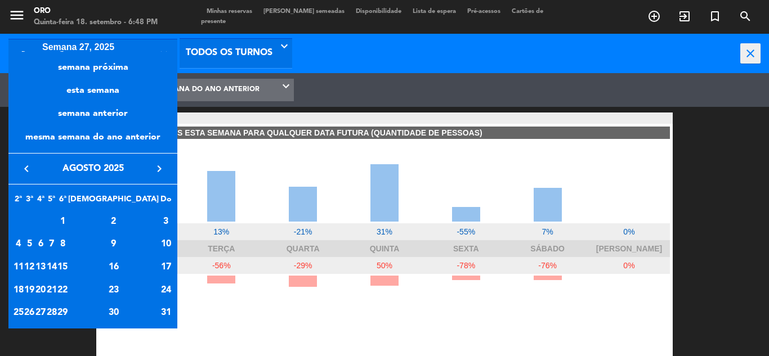
click at [24, 168] on icon "keyboard_arrow_left" at bounding box center [27, 169] width 14 height 14
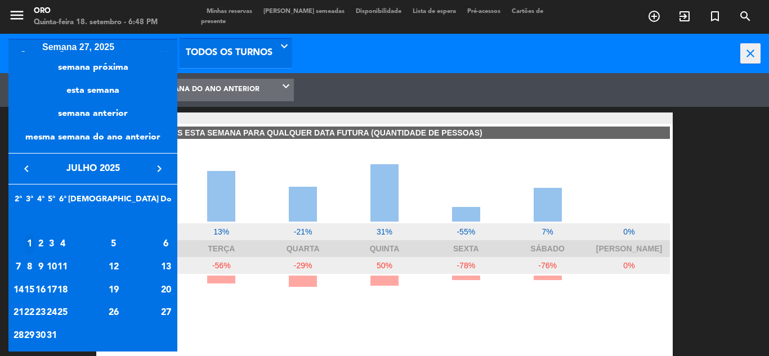
click at [35, 241] on div "1" at bounding box center [30, 244] width 10 height 21
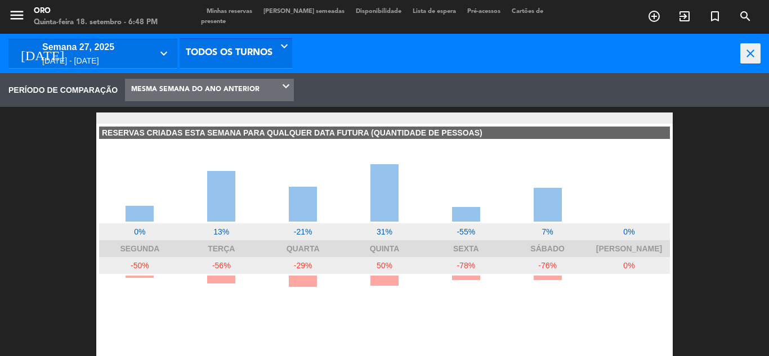
type input "[DATE]"
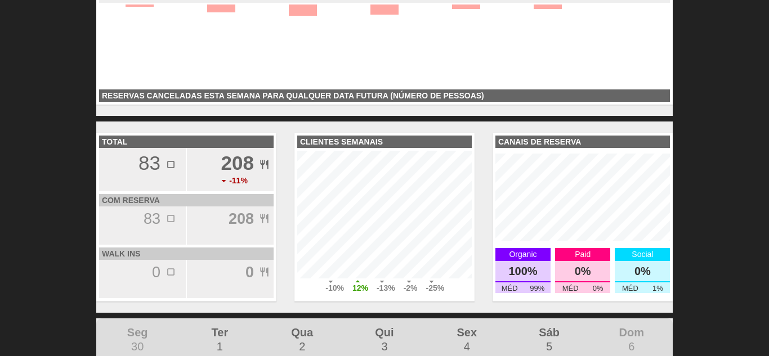
scroll to position [290, 0]
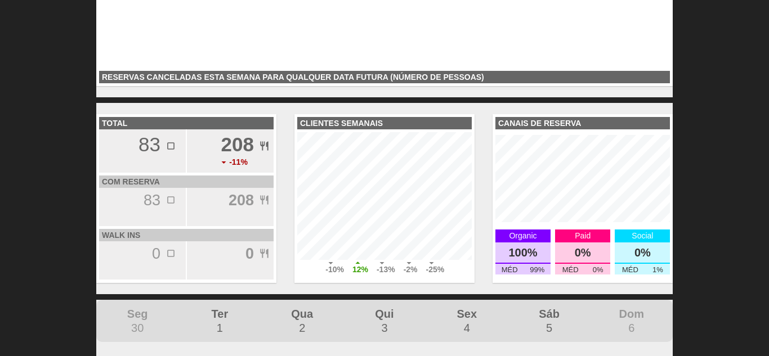
click at [249, 155] on b "208" at bounding box center [237, 144] width 33 height 22
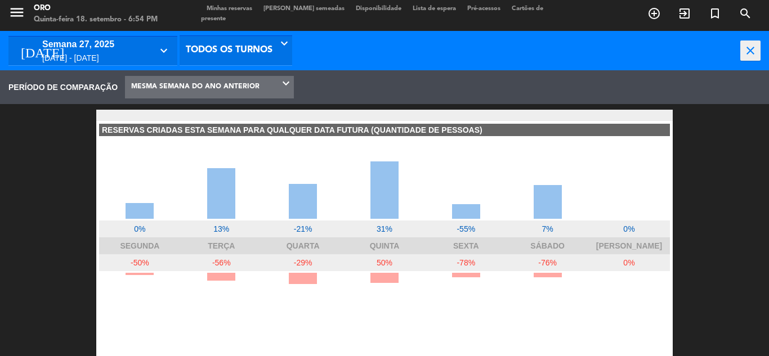
scroll to position [0, 0]
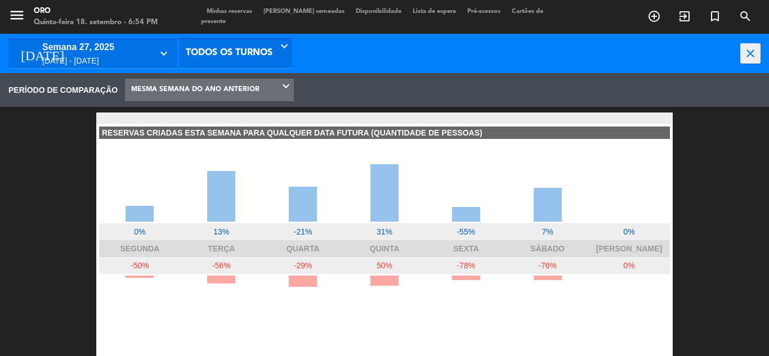
click at [142, 50] on div "semana 27, 2025" at bounding box center [97, 47] width 110 height 15
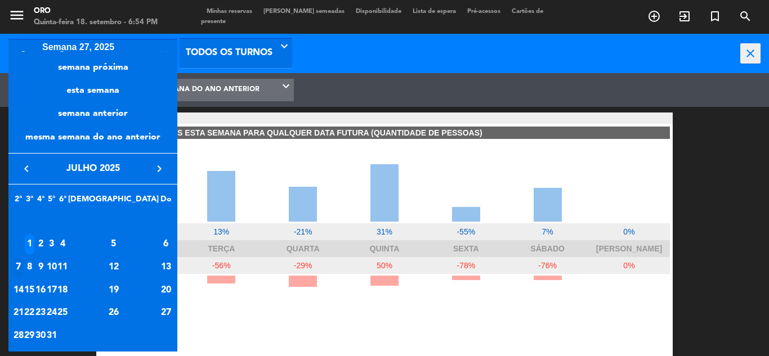
click at [23, 263] on div "7" at bounding box center [19, 267] width 10 height 21
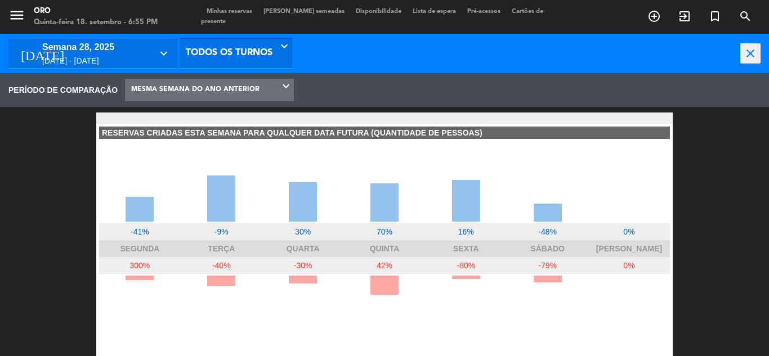
click at [87, 46] on div "semana 28, 2025" at bounding box center [97, 47] width 110 height 15
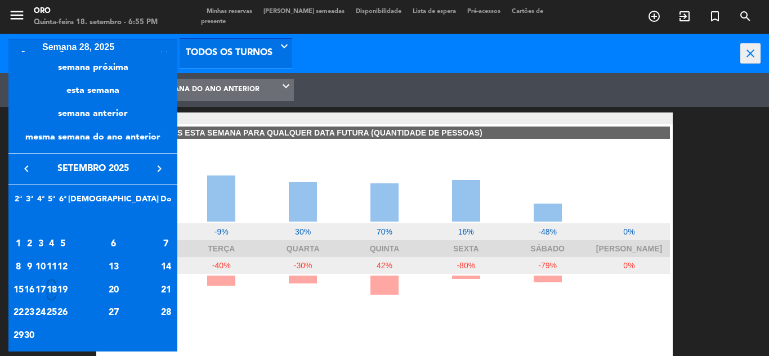
click at [21, 163] on icon "keyboard_arrow_left" at bounding box center [27, 169] width 14 height 14
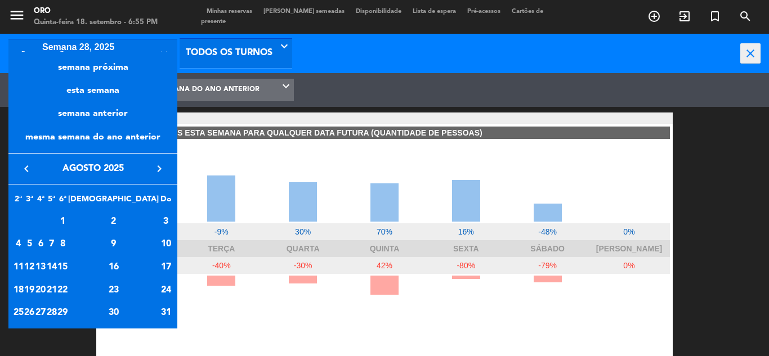
click at [30, 168] on icon "keyboard_arrow_left" at bounding box center [27, 169] width 14 height 14
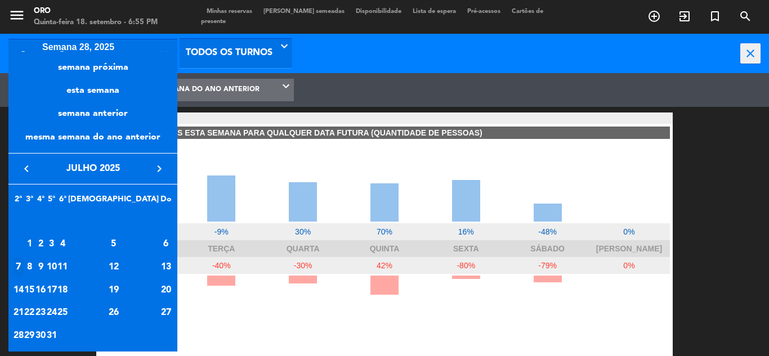
click at [23, 266] on div "7" at bounding box center [19, 267] width 10 height 21
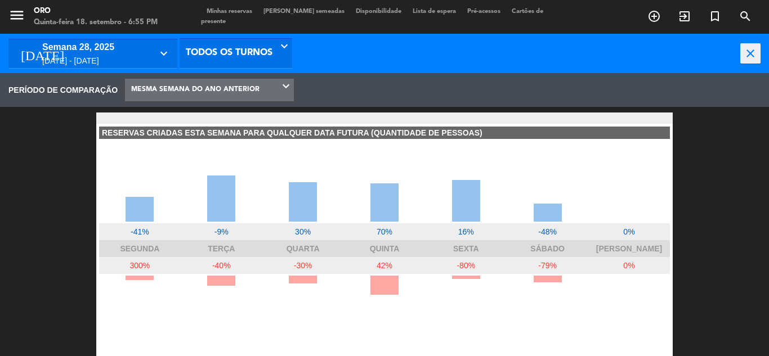
type input "[DATE]"
click at [81, 57] on div "[DATE] - [DATE]" at bounding box center [97, 61] width 110 height 13
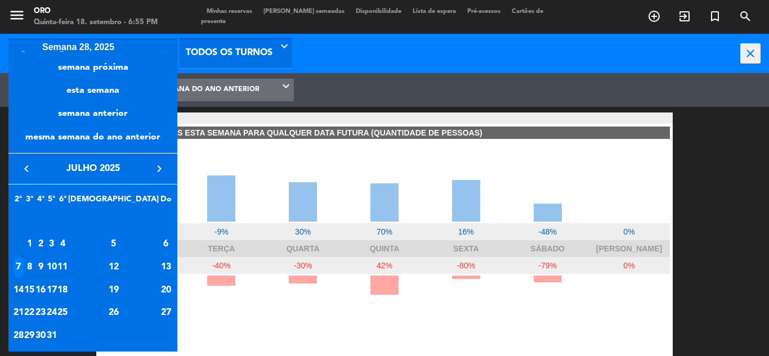
click at [22, 289] on div "14" at bounding box center [19, 290] width 10 height 21
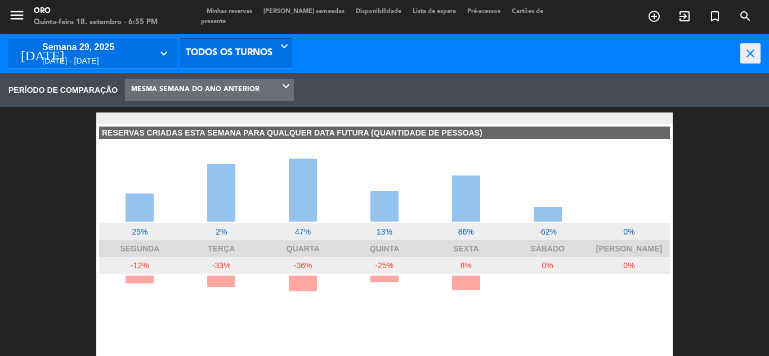
click at [87, 56] on div "[DATE] - [DATE]" at bounding box center [97, 61] width 110 height 13
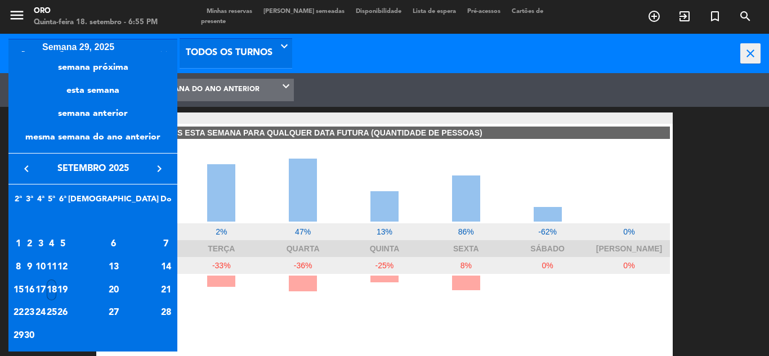
click at [28, 168] on icon "keyboard_arrow_left" at bounding box center [27, 169] width 14 height 14
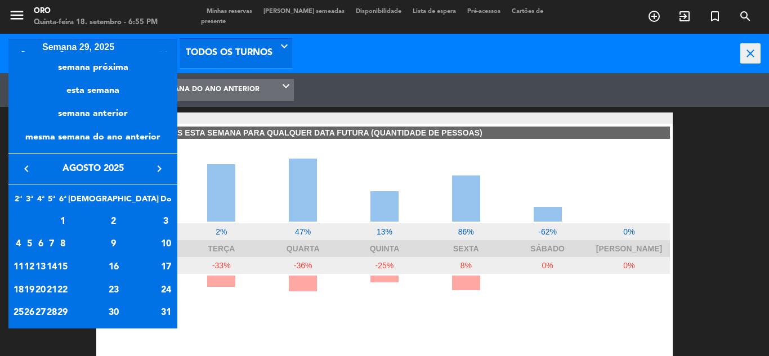
click at [28, 168] on icon "keyboard_arrow_left" at bounding box center [27, 169] width 14 height 14
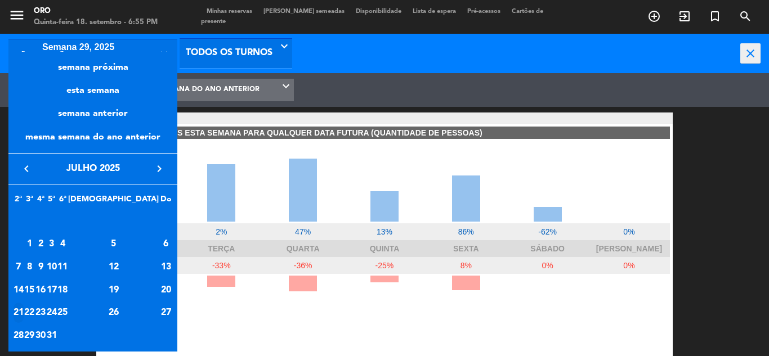
click at [22, 312] on div "21" at bounding box center [19, 313] width 10 height 21
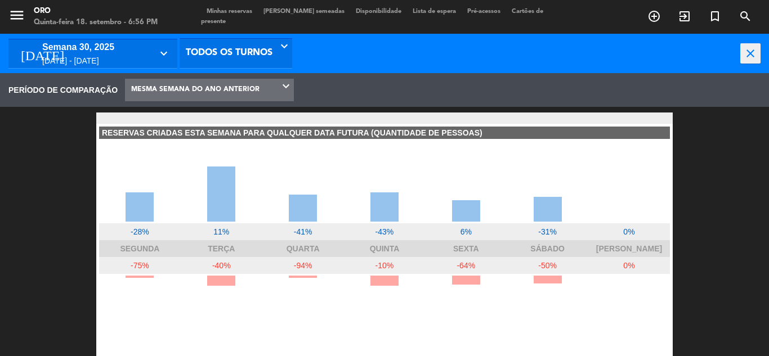
click at [168, 45] on div "[DATE] semana 30, 2025 [DATE] - [DATE] keyboard_arrow_down" at bounding box center [92, 53] width 169 height 29
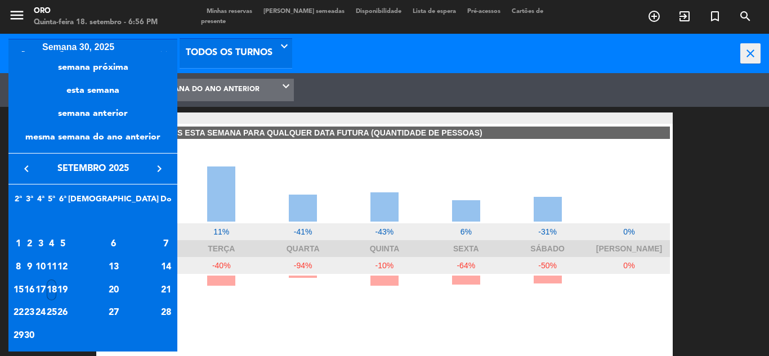
click at [30, 163] on icon "keyboard_arrow_left" at bounding box center [27, 169] width 14 height 14
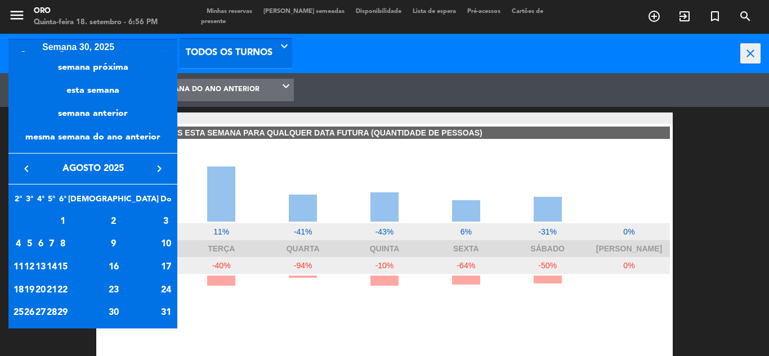
click at [30, 163] on icon "keyboard_arrow_left" at bounding box center [27, 169] width 14 height 14
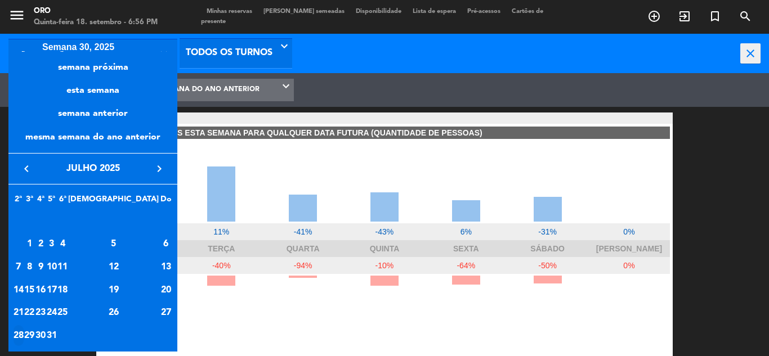
click at [19, 333] on div "28" at bounding box center [19, 335] width 10 height 21
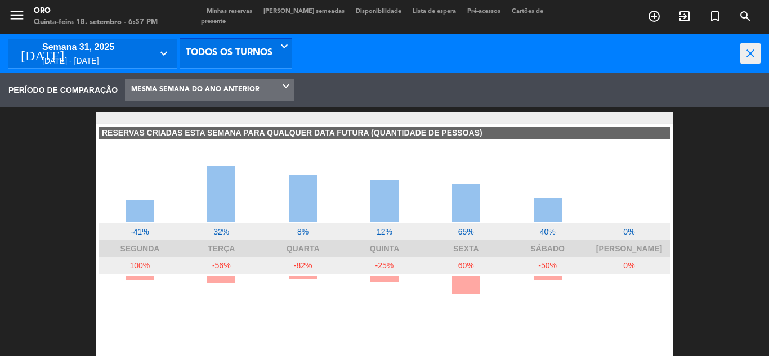
click at [131, 60] on div "[DATE] - [DATE]" at bounding box center [97, 61] width 110 height 13
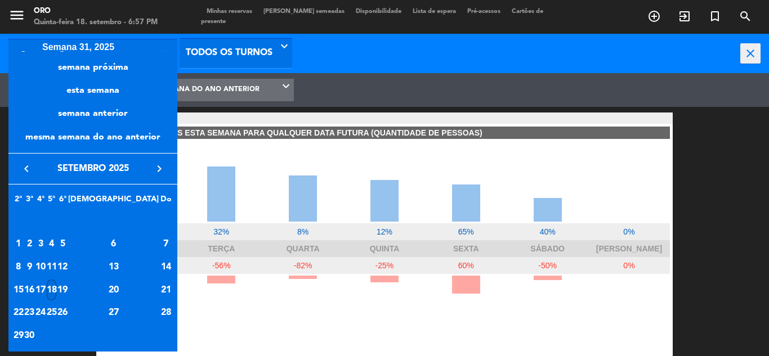
click at [160, 168] on icon "keyboard_arrow_right" at bounding box center [160, 169] width 14 height 14
click at [24, 169] on icon "keyboard_arrow_left" at bounding box center [27, 169] width 14 height 14
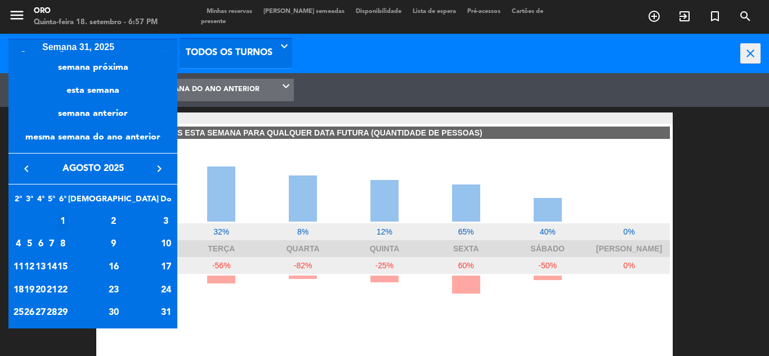
click at [68, 217] on div "1" at bounding box center [62, 222] width 10 height 21
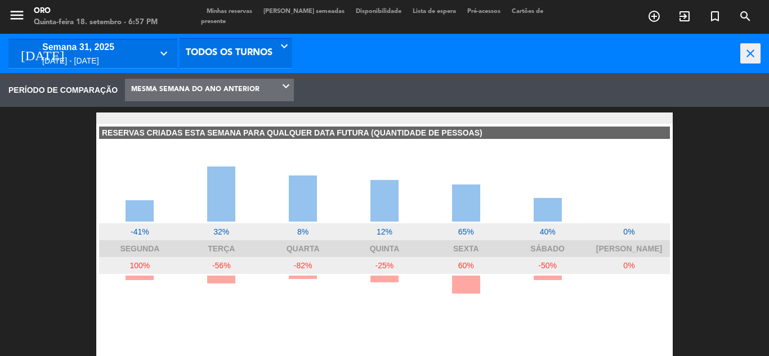
type input "[DATE]"
drag, startPoint x: 571, startPoint y: 149, endPoint x: 674, endPoint y: 182, distance: 107.5
click at [580, 154] on div "RESERVAS CRIADAS ESTA SEMANA PARA QUALQUER DATA FUTURA (QUANTIDADE DE PESSOAS) …" at bounding box center [384, 250] width 576 height 252
click at [83, 55] on div "[DATE] - [DATE]" at bounding box center [97, 61] width 110 height 13
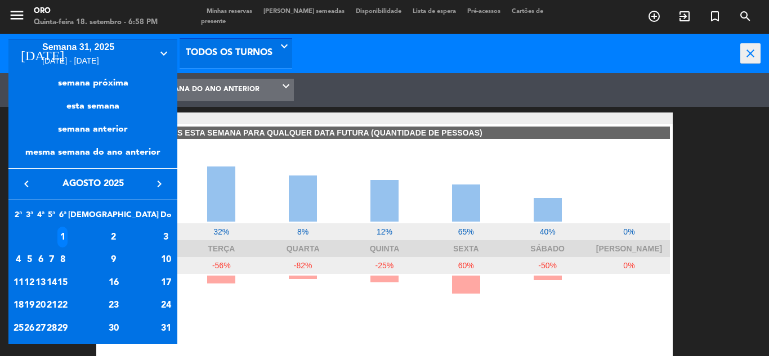
click at [29, 187] on icon "keyboard_arrow_left" at bounding box center [27, 184] width 14 height 14
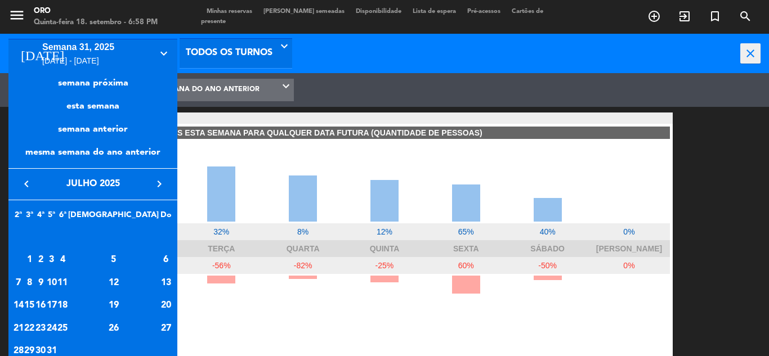
click at [163, 185] on icon "keyboard_arrow_right" at bounding box center [160, 184] width 14 height 14
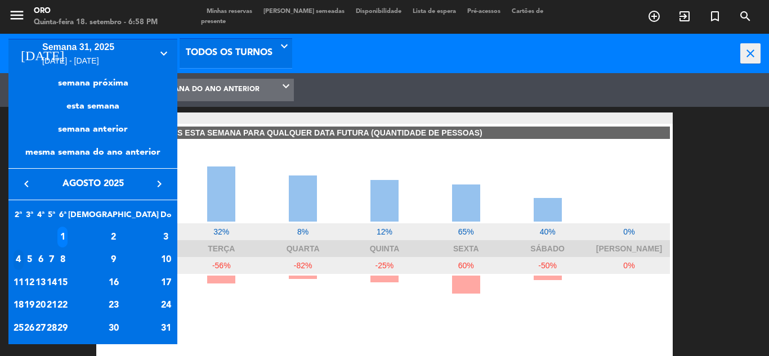
click at [23, 258] on div "4" at bounding box center [19, 260] width 10 height 21
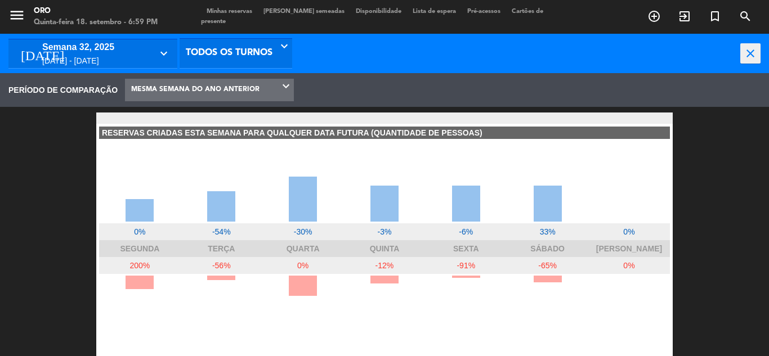
click at [103, 49] on div "semana 32, 2025" at bounding box center [97, 47] width 110 height 15
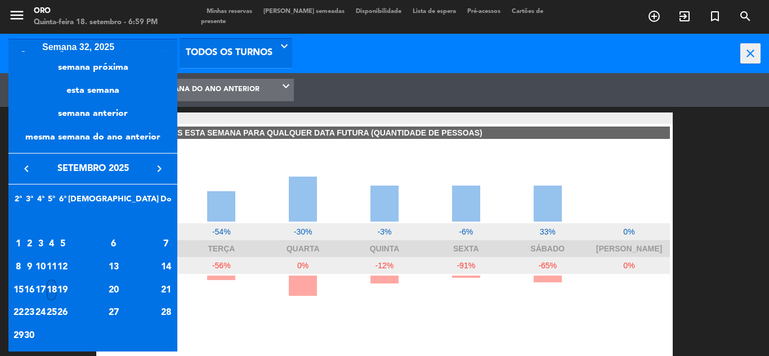
click at [29, 167] on icon "keyboard_arrow_left" at bounding box center [27, 169] width 14 height 14
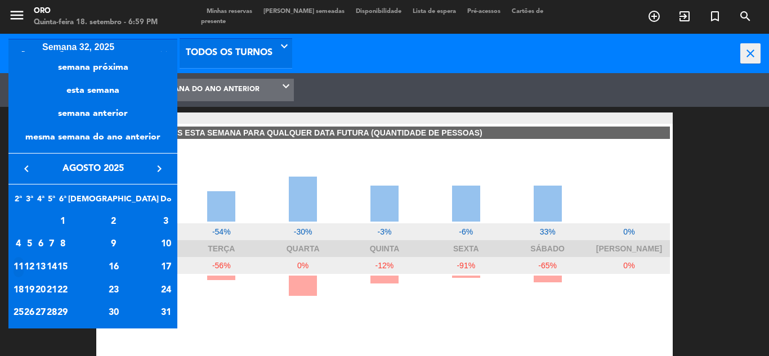
click at [24, 265] on div "11" at bounding box center [19, 267] width 10 height 21
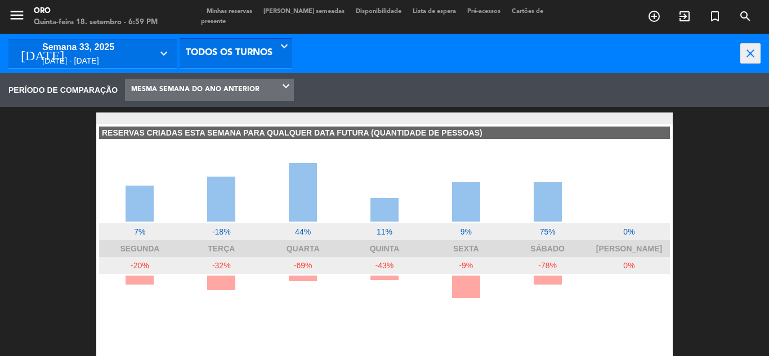
click at [110, 55] on div "[DATE] - [DATE]" at bounding box center [97, 61] width 110 height 13
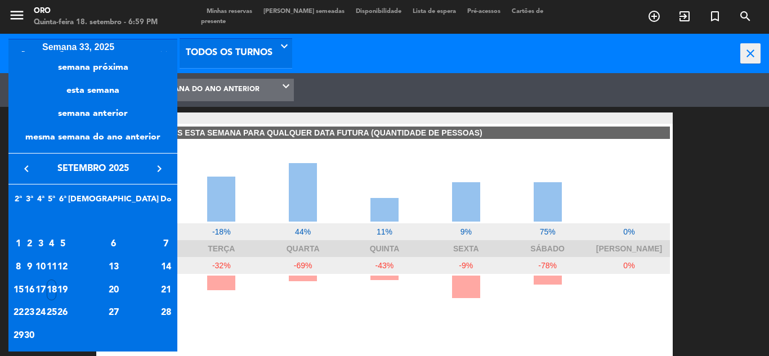
click at [32, 171] on icon "keyboard_arrow_left" at bounding box center [27, 169] width 14 height 14
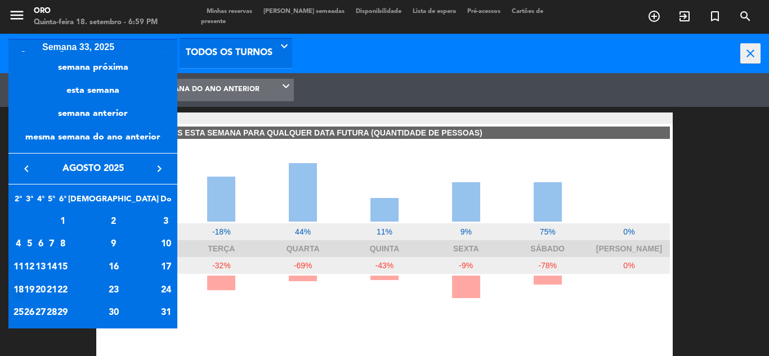
click at [23, 288] on div "18" at bounding box center [19, 290] width 10 height 21
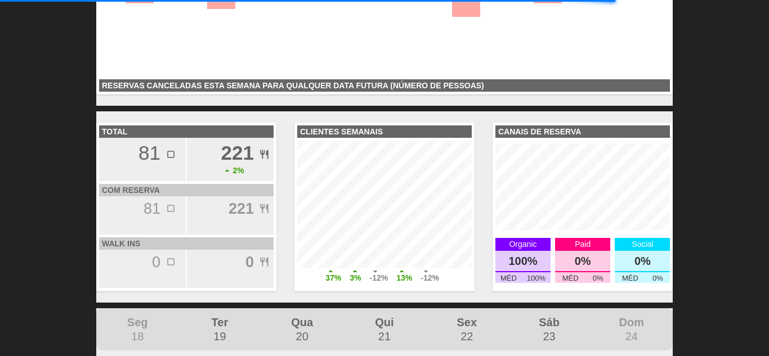
scroll to position [338, 0]
